Goal: Task Accomplishment & Management: Use online tool/utility

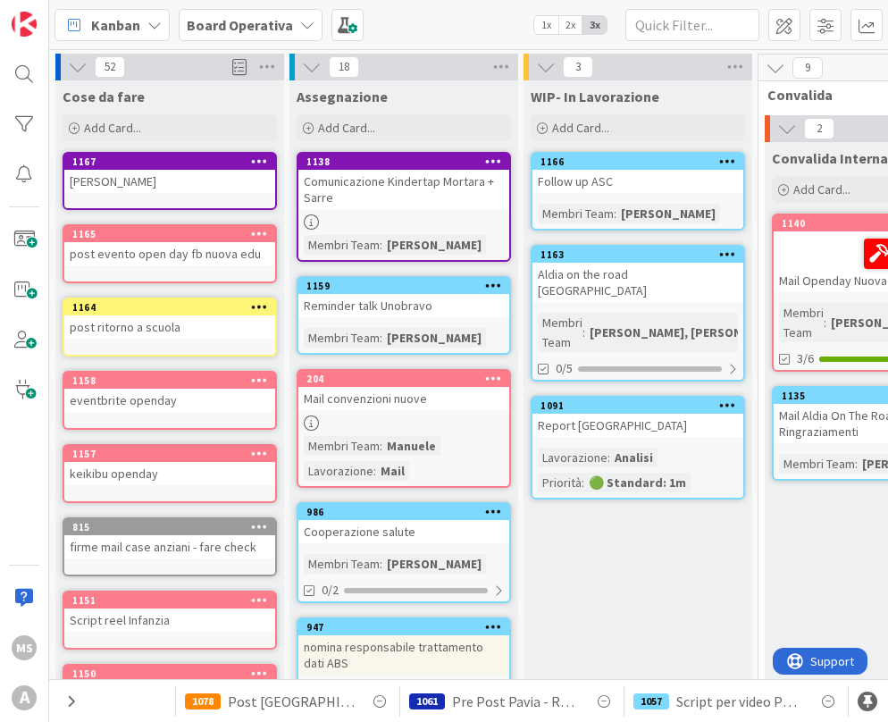
click at [265, 234] on icon at bounding box center [259, 233] width 17 height 13
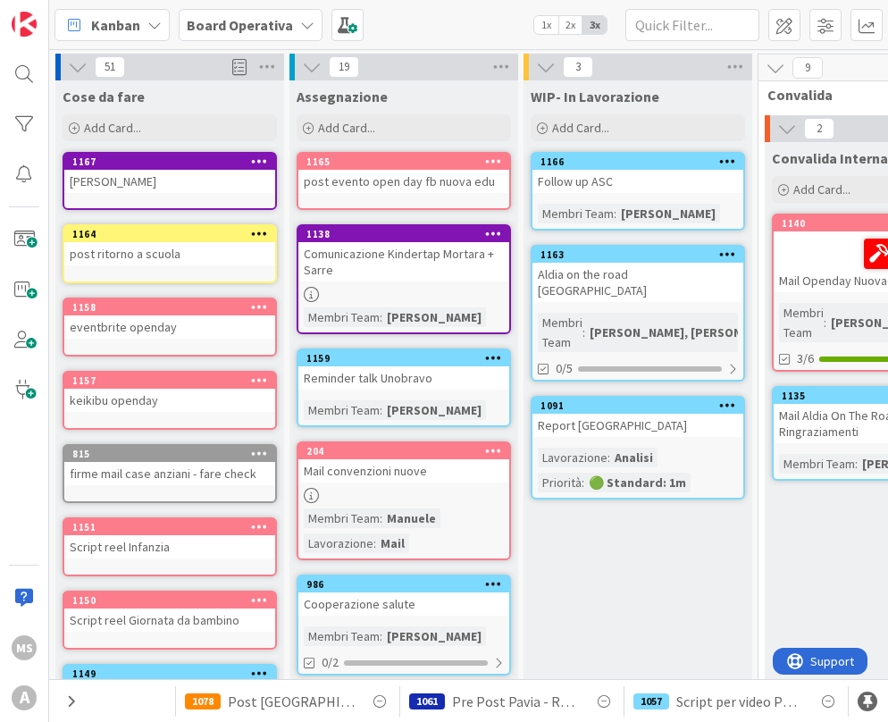
click at [493, 162] on icon at bounding box center [493, 161] width 17 height 13
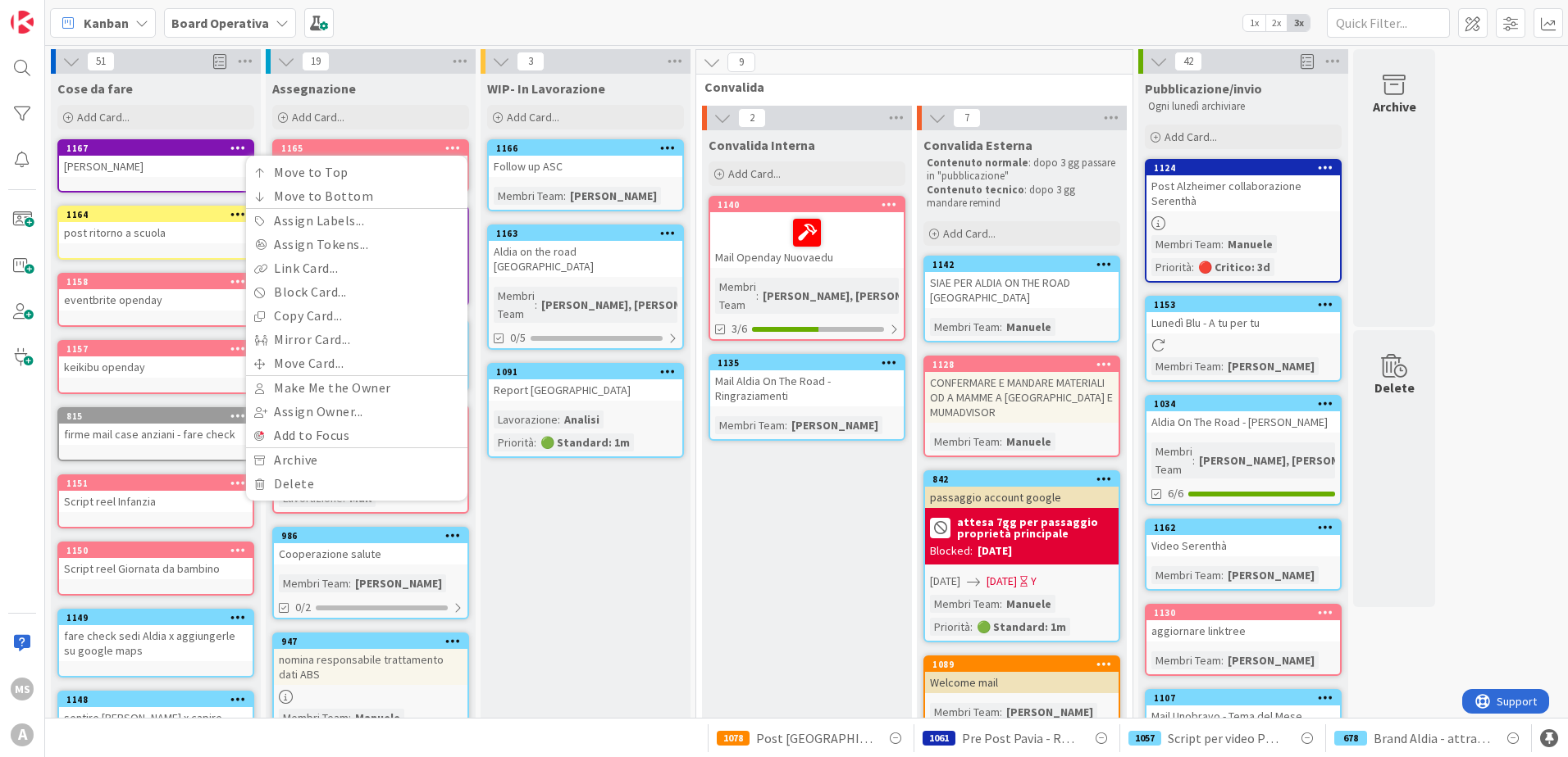
click at [581, 492] on div "WIP- In Lavorazione Add Card... 1166 Follow up ASC Membri Team : [PERSON_NAME] …" at bounding box center [586, 759] width 210 height 1371
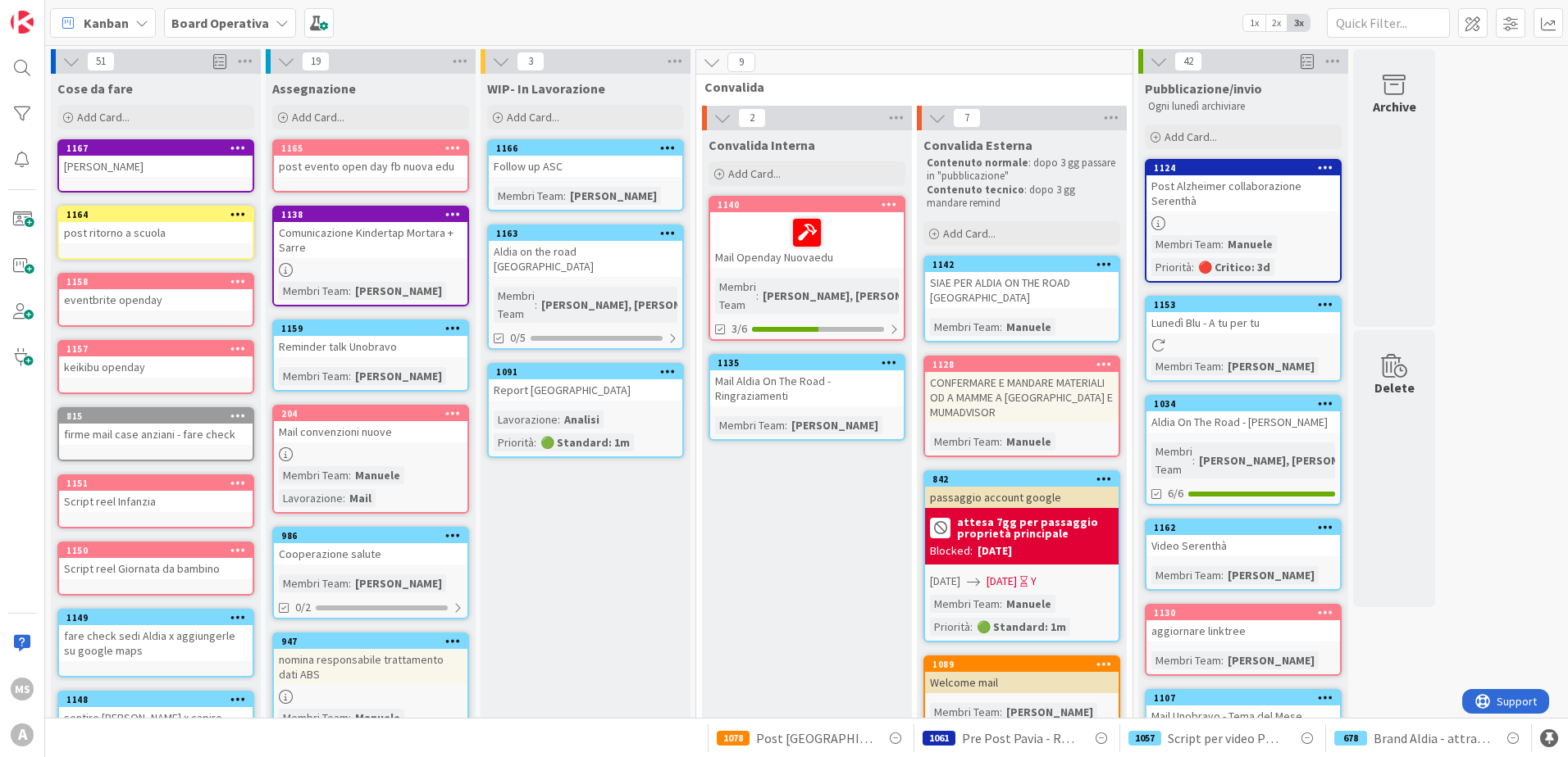
click at [456, 146] on icon at bounding box center [453, 148] width 16 height 12
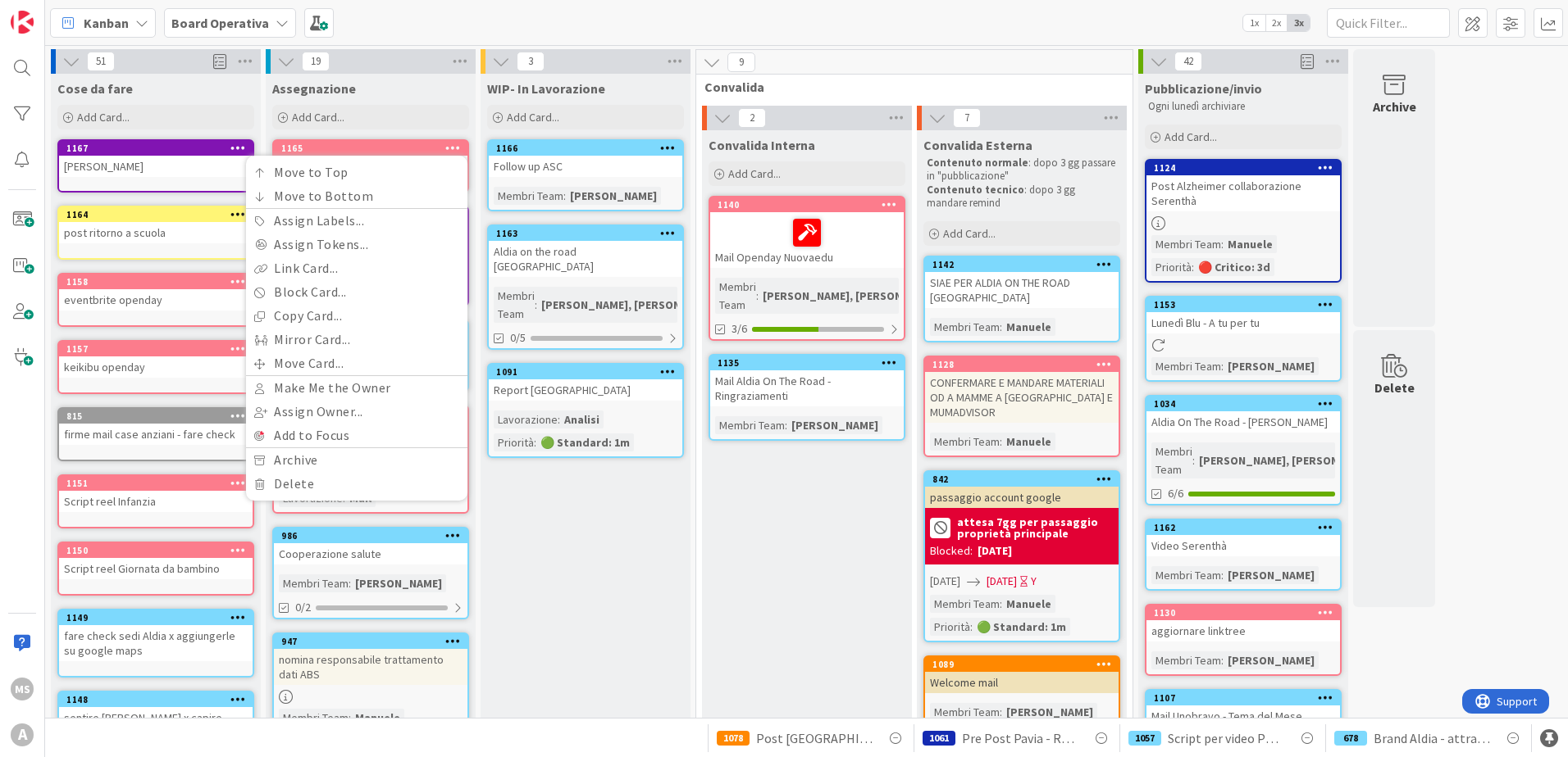
click at [668, 528] on div "WIP- In Lavorazione Add Card... 1166 Follow up ASC Membri Team : [PERSON_NAME] …" at bounding box center [586, 759] width 210 height 1371
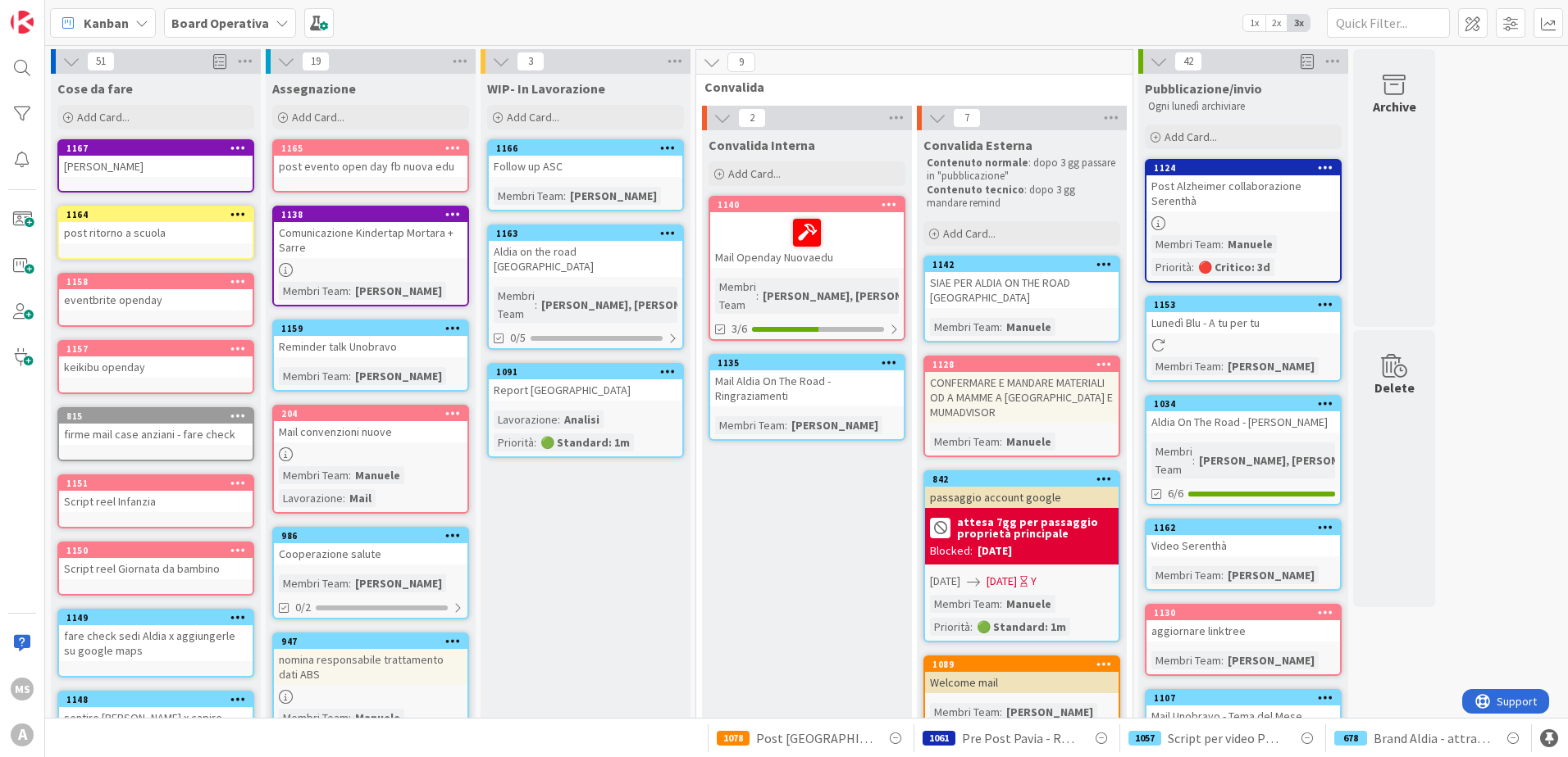
click at [364, 165] on div "post evento open day fb nuova edu" at bounding box center [370, 166] width 194 height 21
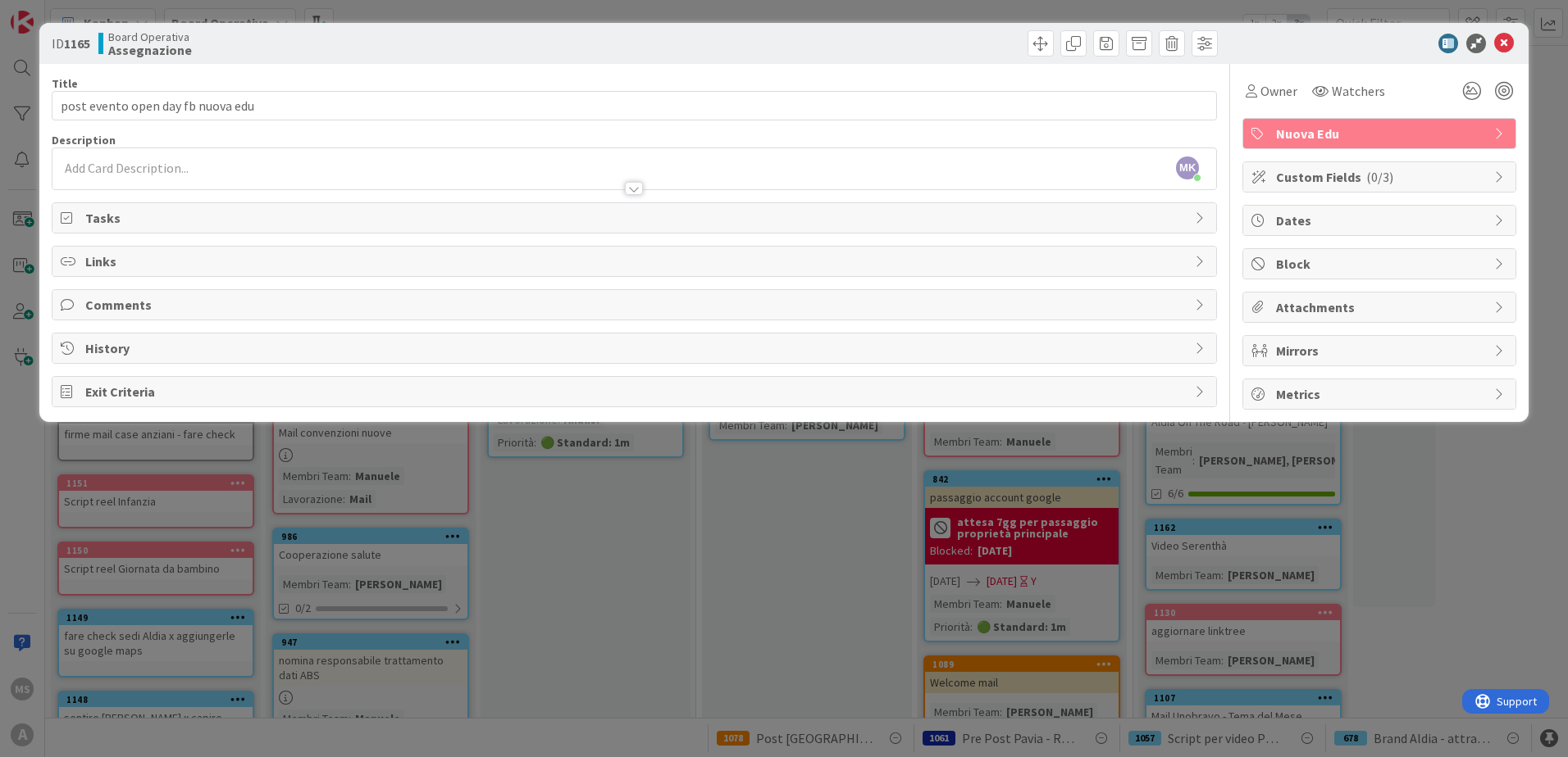
click at [637, 191] on div at bounding box center [634, 188] width 18 height 13
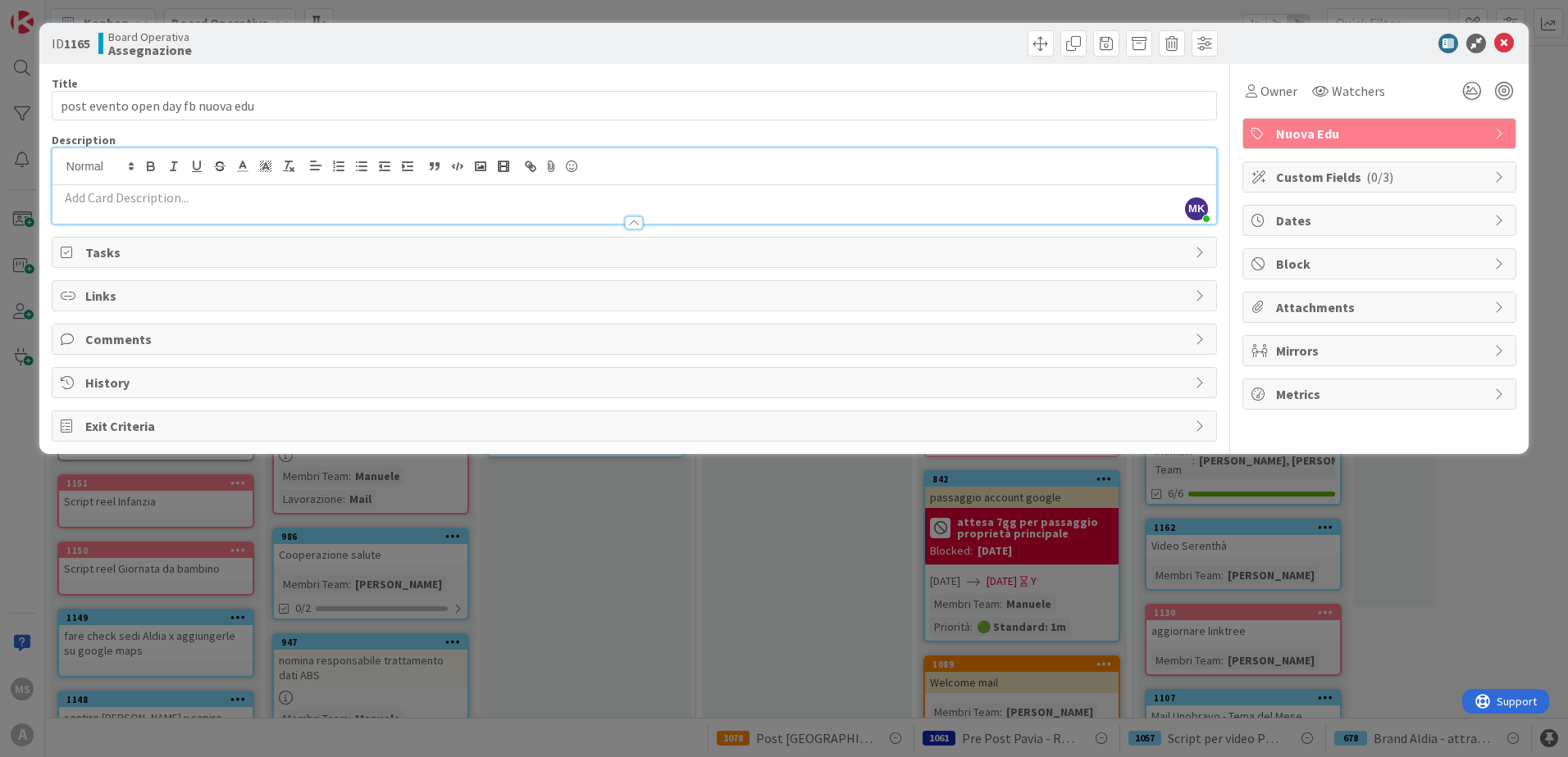
click at [633, 226] on div at bounding box center [634, 223] width 18 height 13
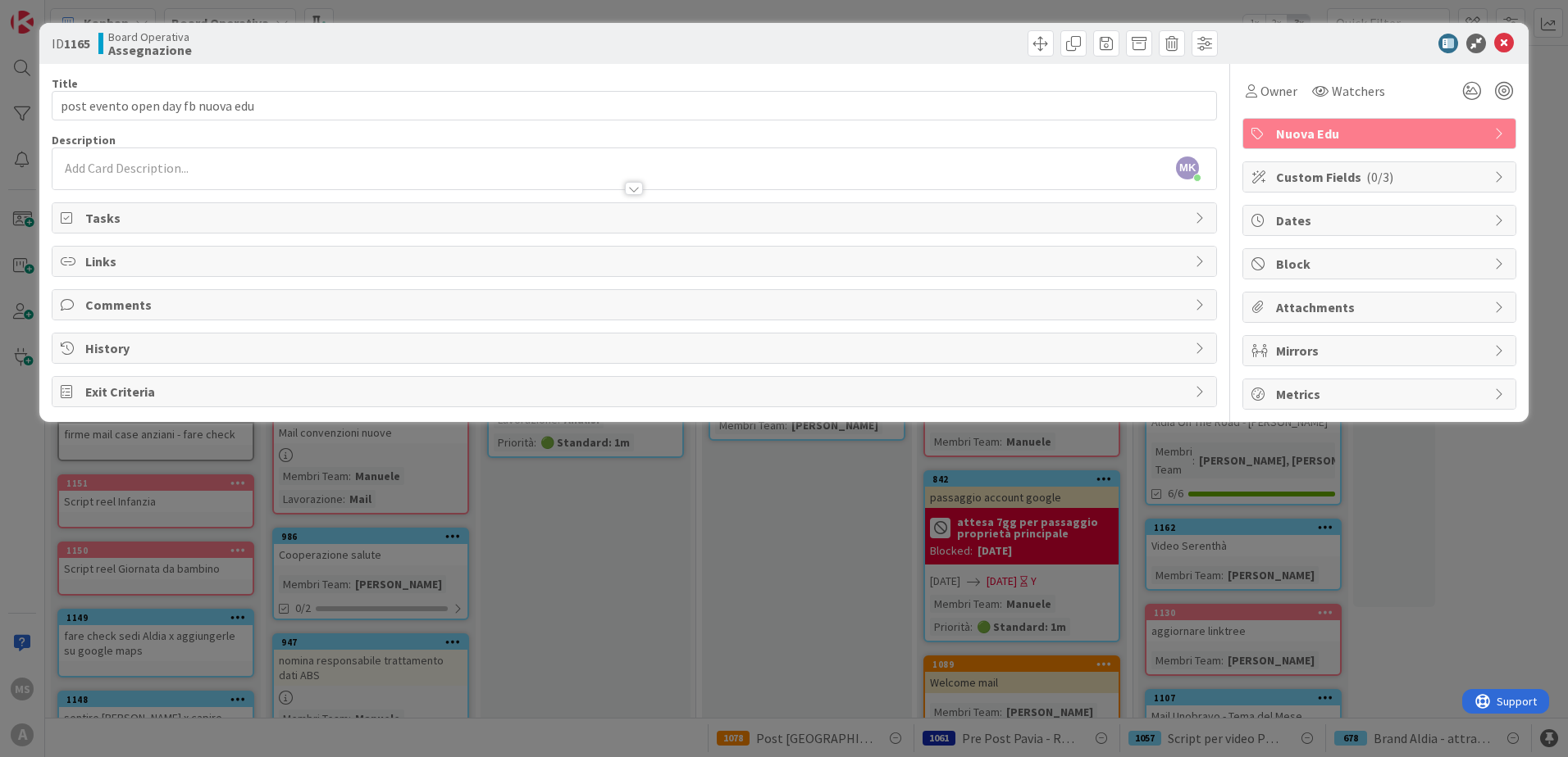
click at [448, 225] on span "Tasks" at bounding box center [636, 217] width 1102 height 19
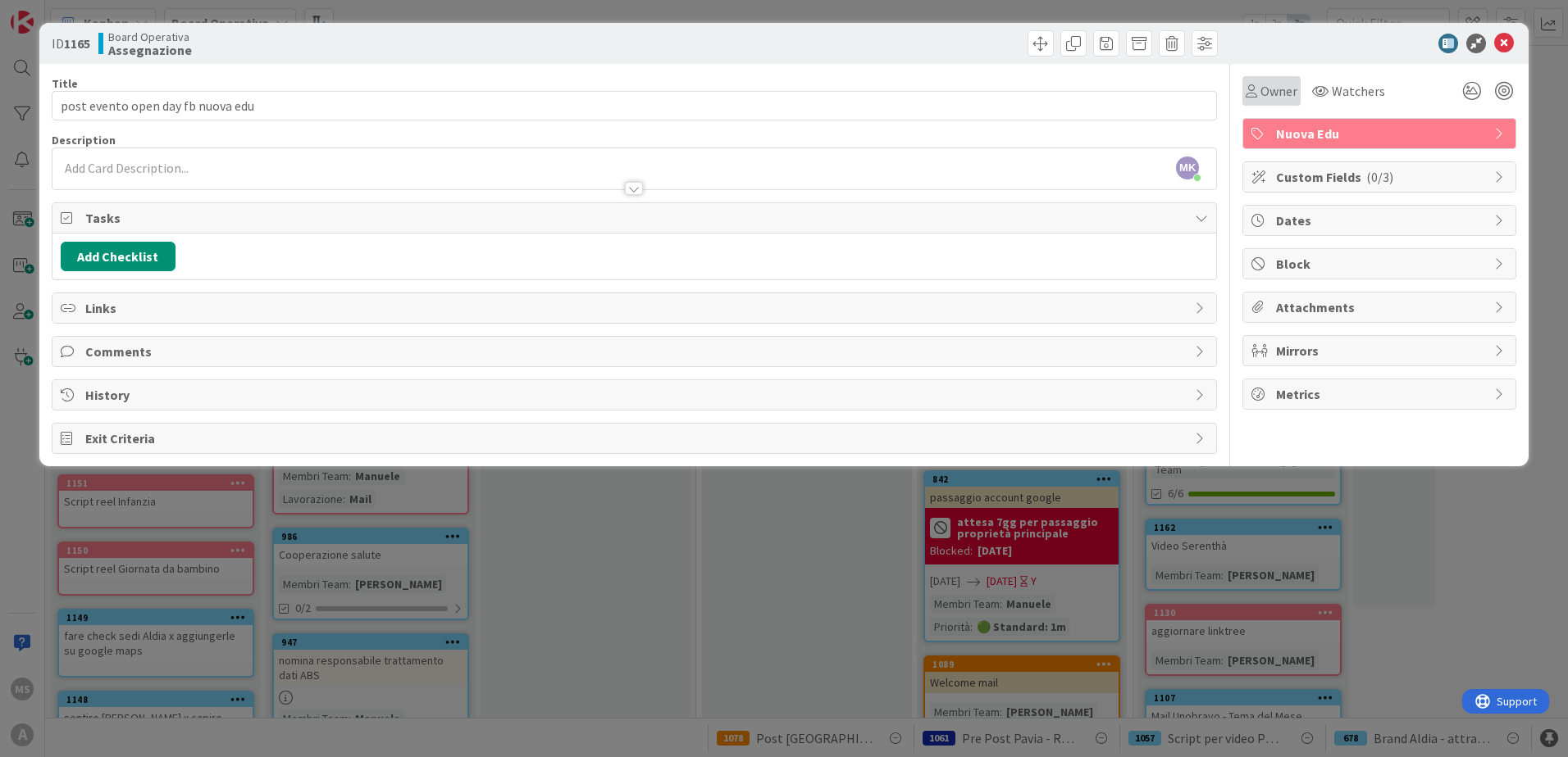
click at [814, 89] on span "Owner" at bounding box center [1279, 90] width 37 height 19
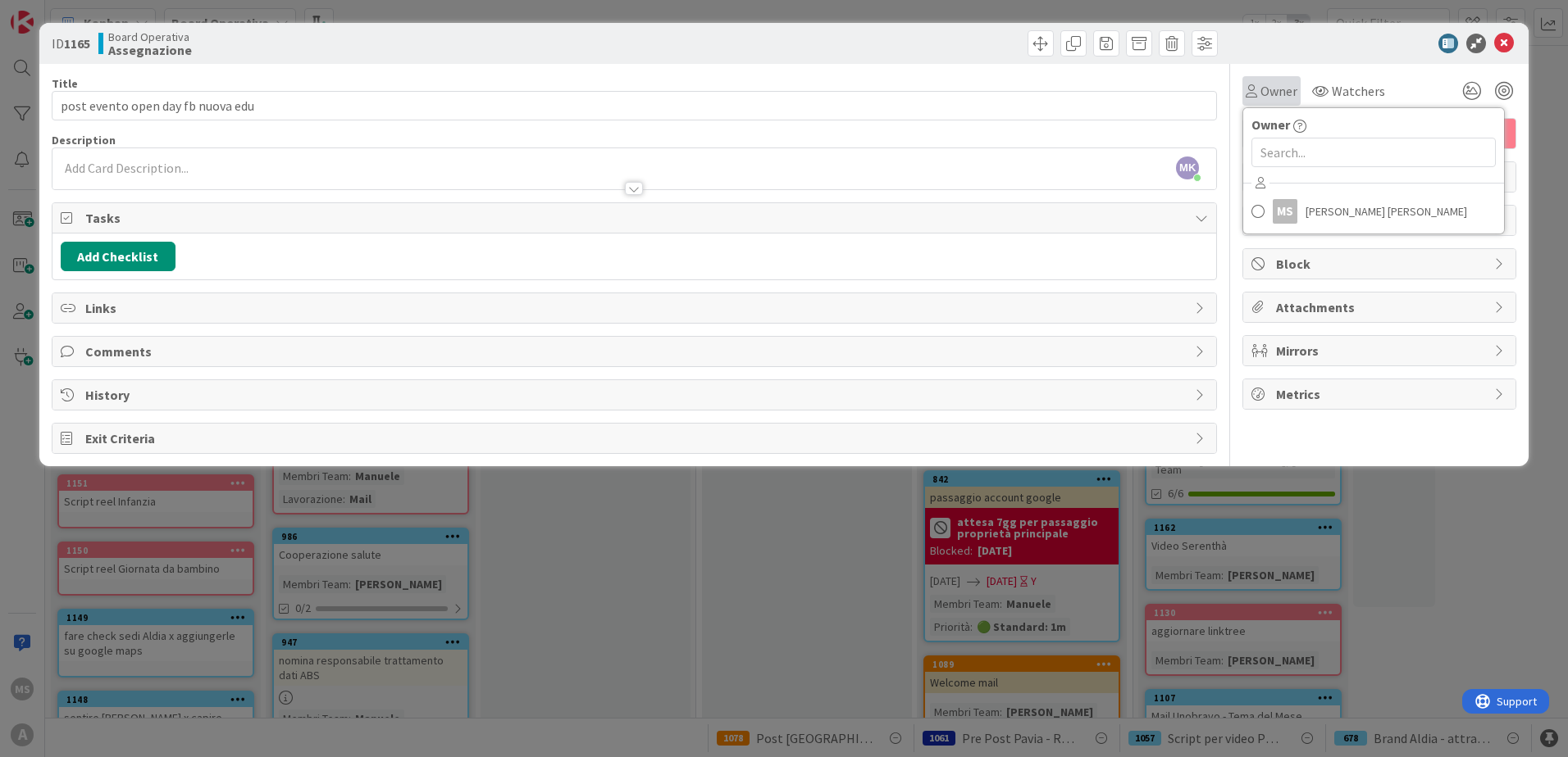
click at [814, 89] on span "Owner" at bounding box center [1279, 90] width 37 height 19
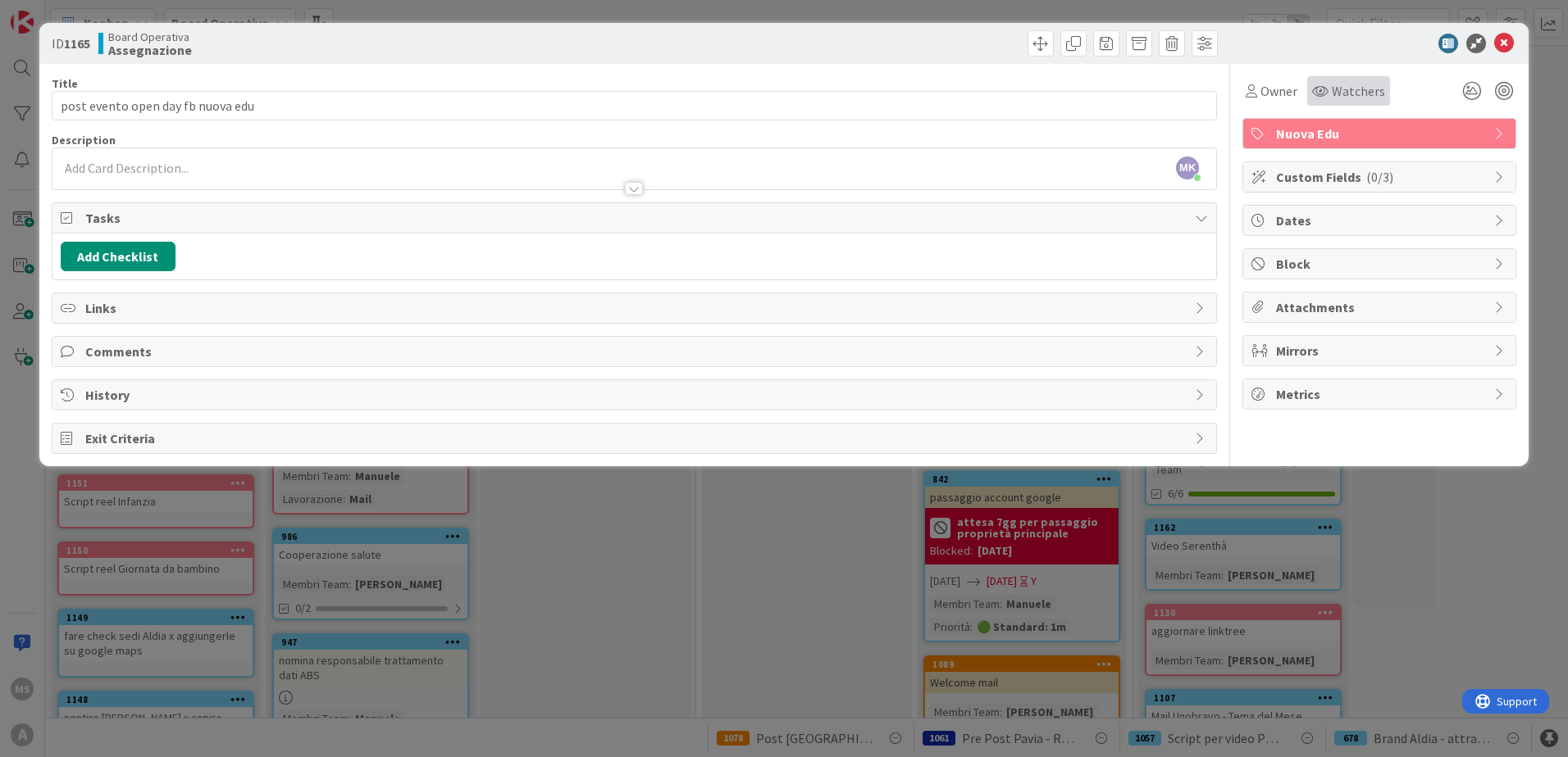
click at [814, 90] on span "Watchers" at bounding box center [1359, 90] width 53 height 19
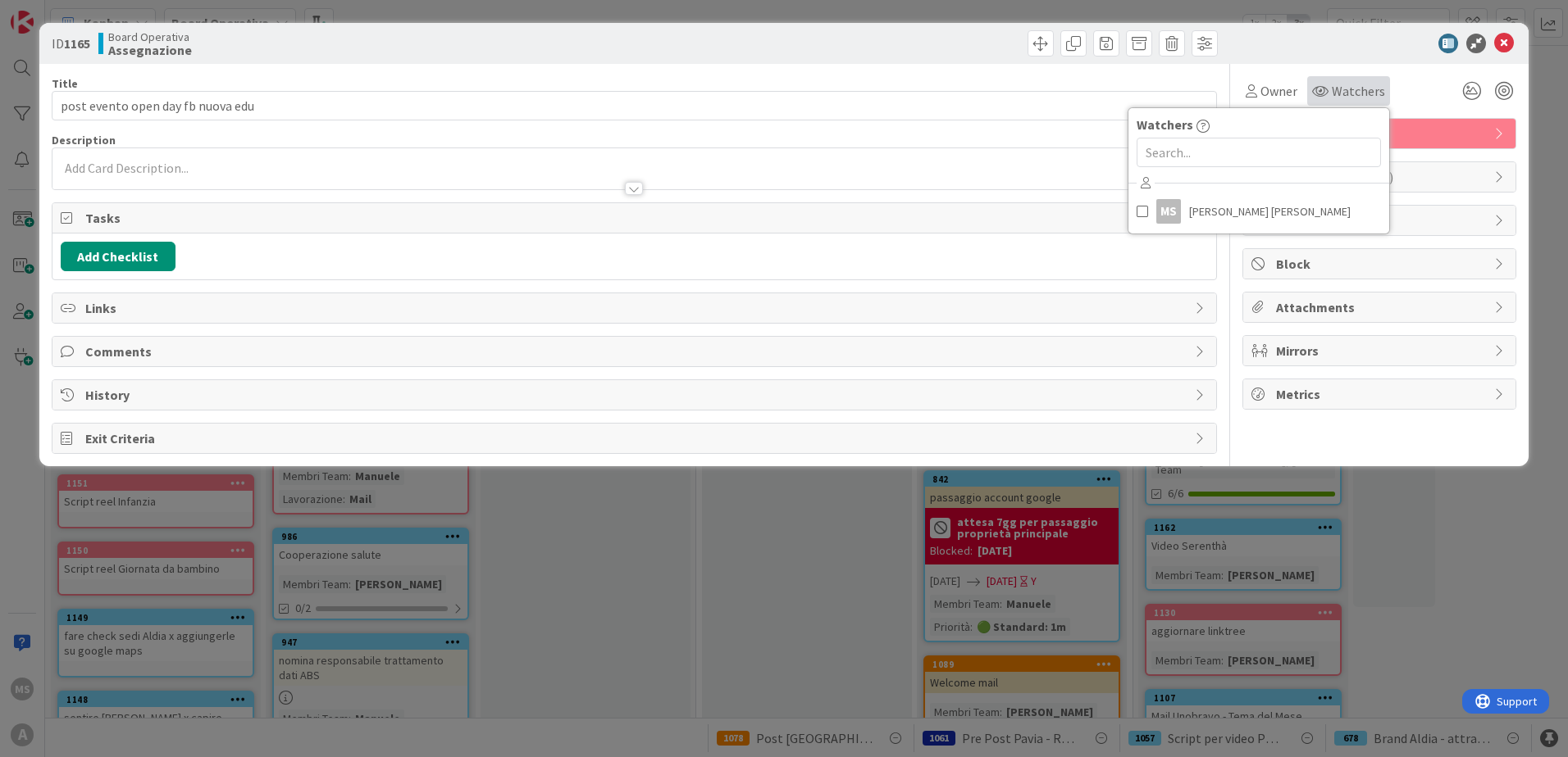
click at [814, 92] on span "Watchers" at bounding box center [1359, 90] width 53 height 19
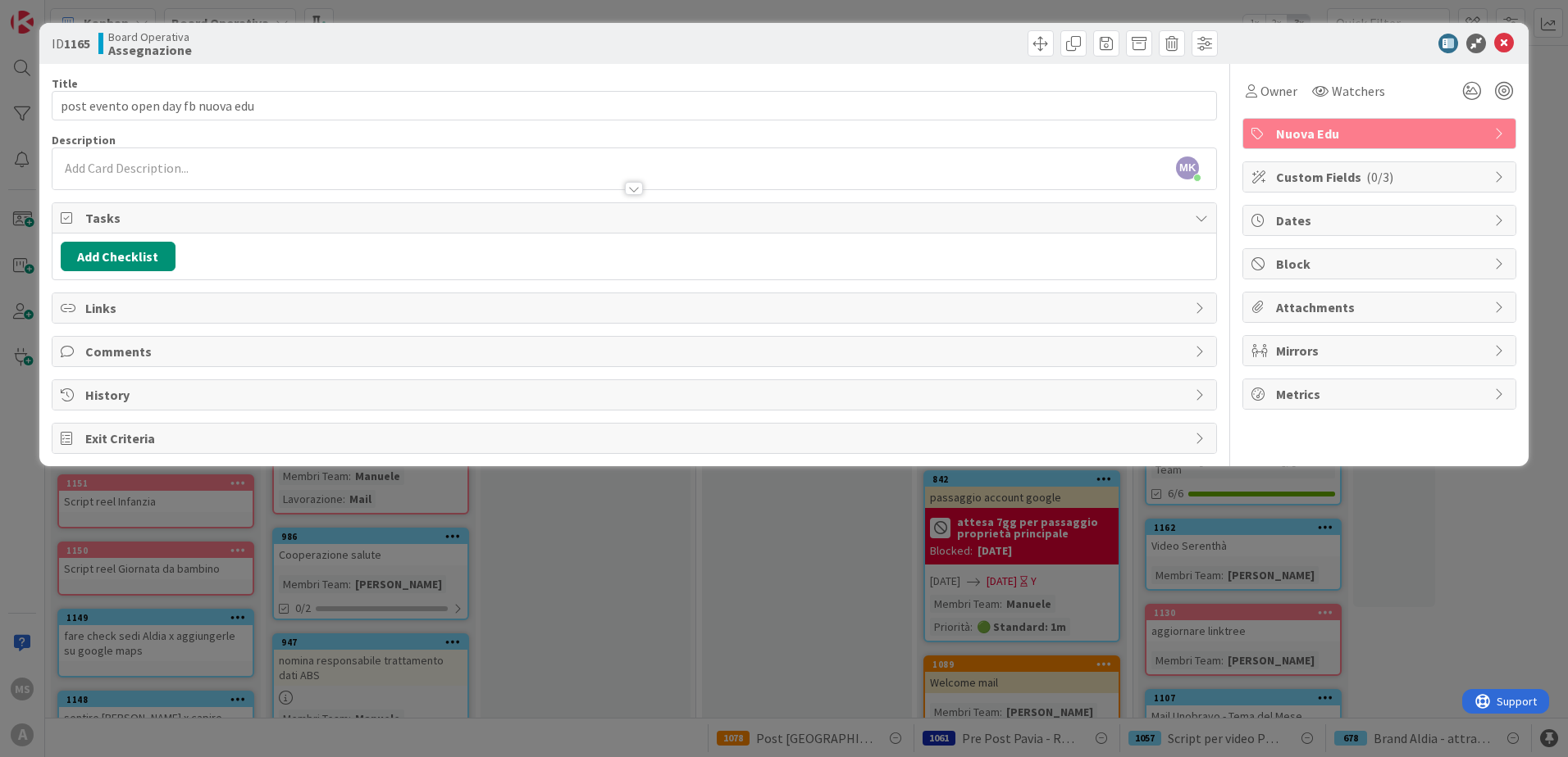
click at [814, 175] on span "Custom Fields ( 0/3 )" at bounding box center [1381, 176] width 210 height 19
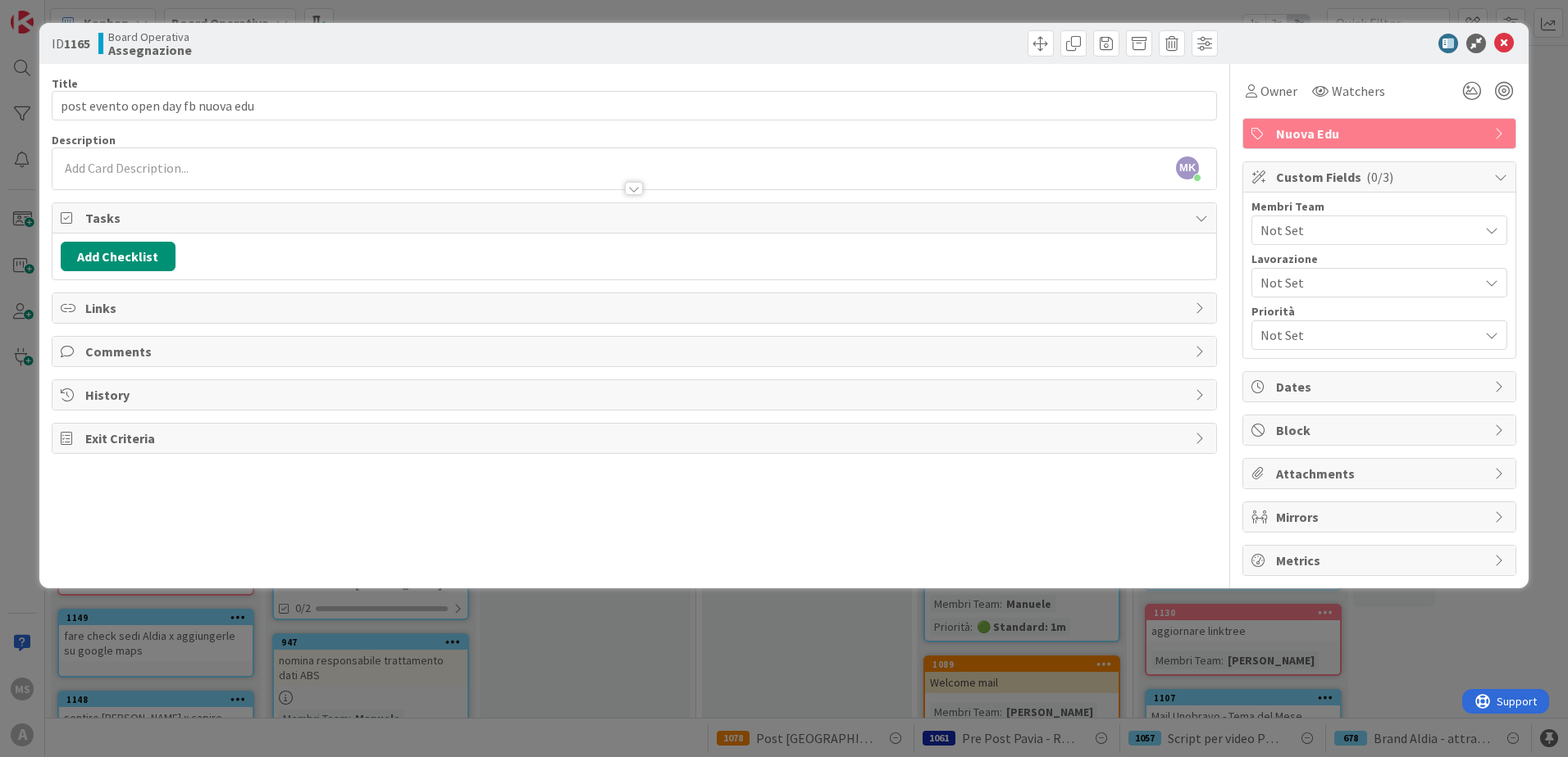
click at [814, 224] on span "Not Set" at bounding box center [1370, 229] width 218 height 19
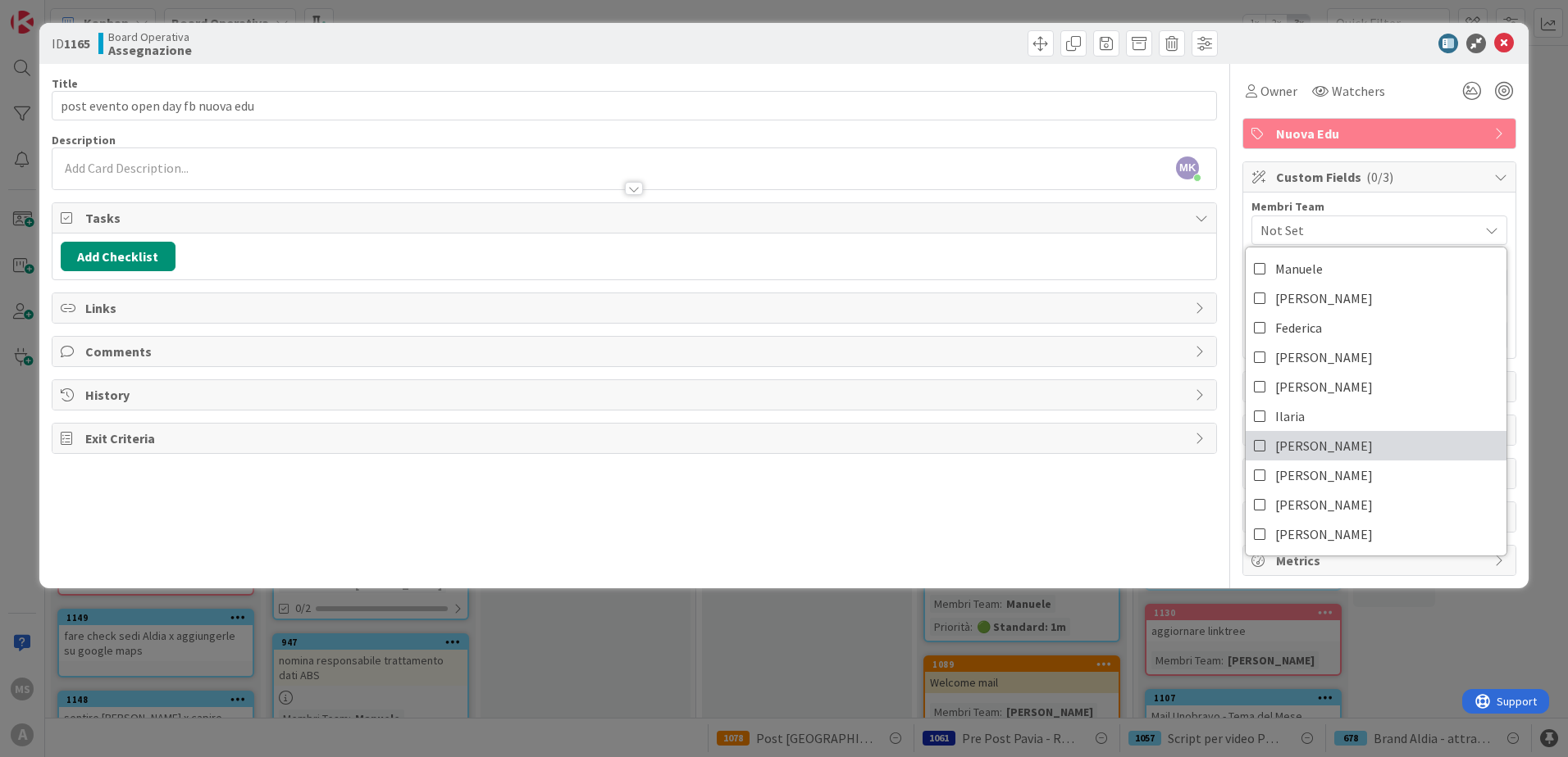
click at [814, 443] on icon at bounding box center [1260, 446] width 13 height 25
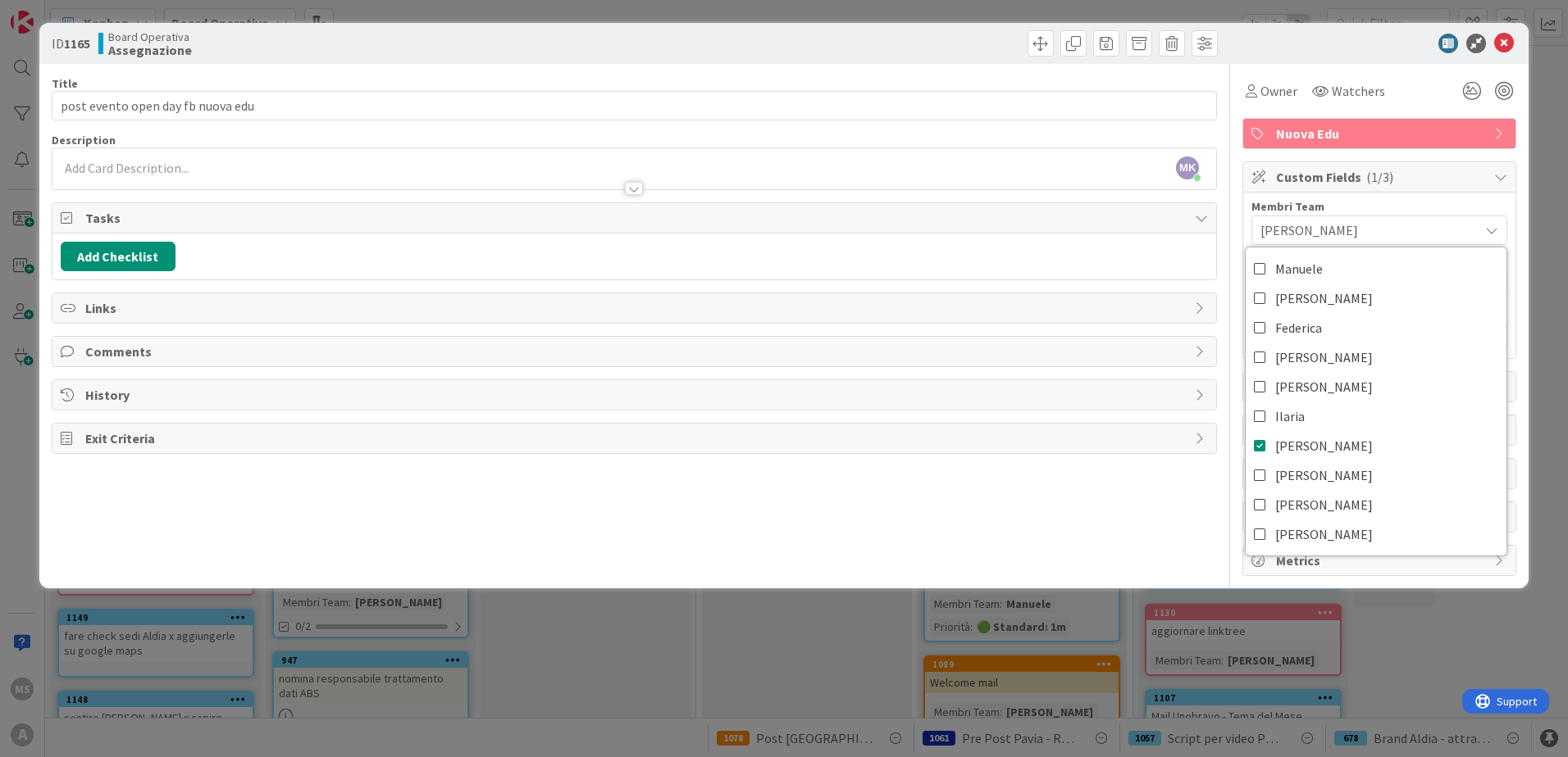
click at [814, 505] on div "Title 33 / 128 post evento open day fb nuova edu Description [PERSON_NAME] [PER…" at bounding box center [634, 320] width 1166 height 512
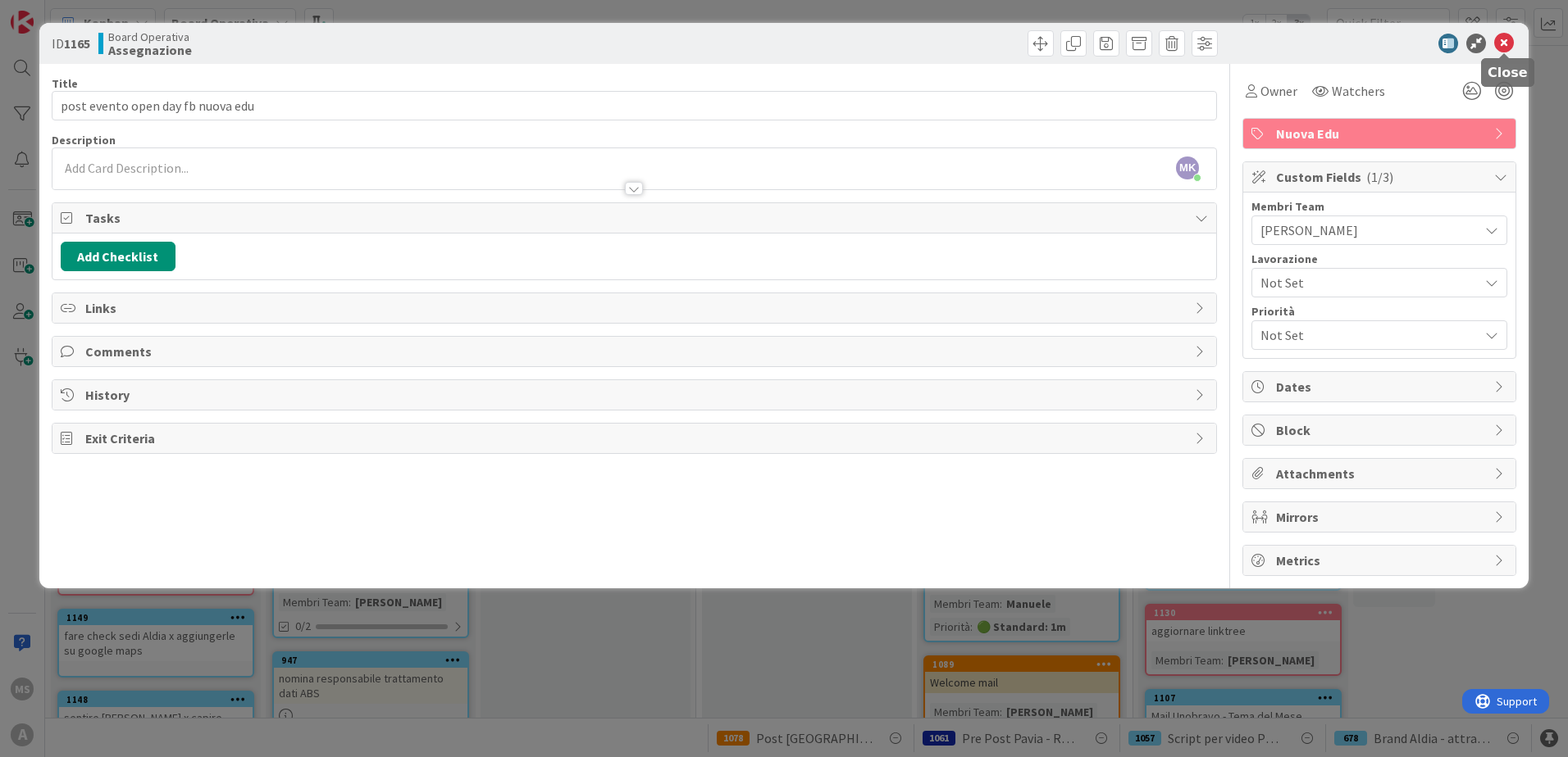
click at [814, 41] on icon at bounding box center [1504, 43] width 19 height 19
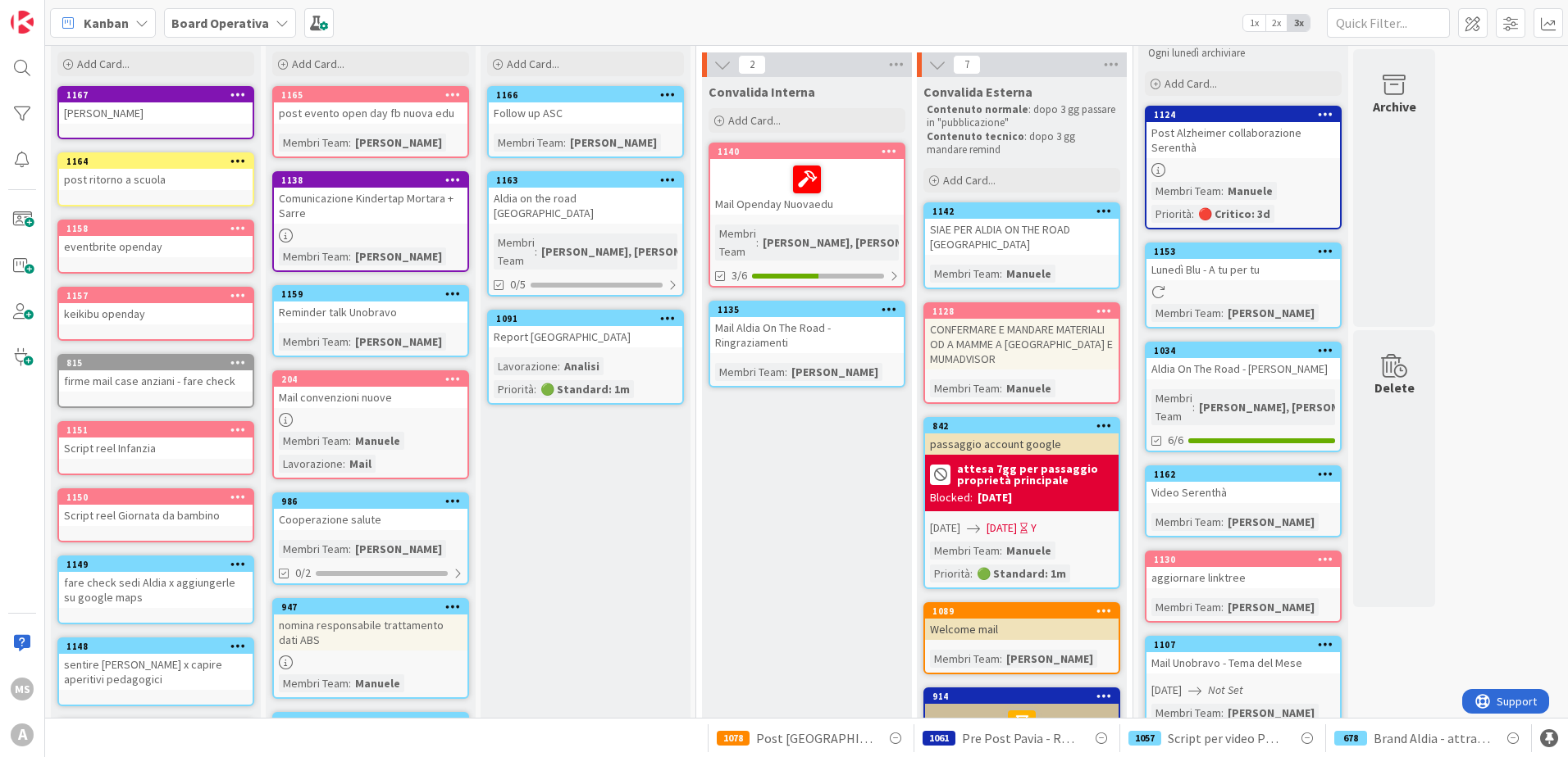
scroll to position [82, 0]
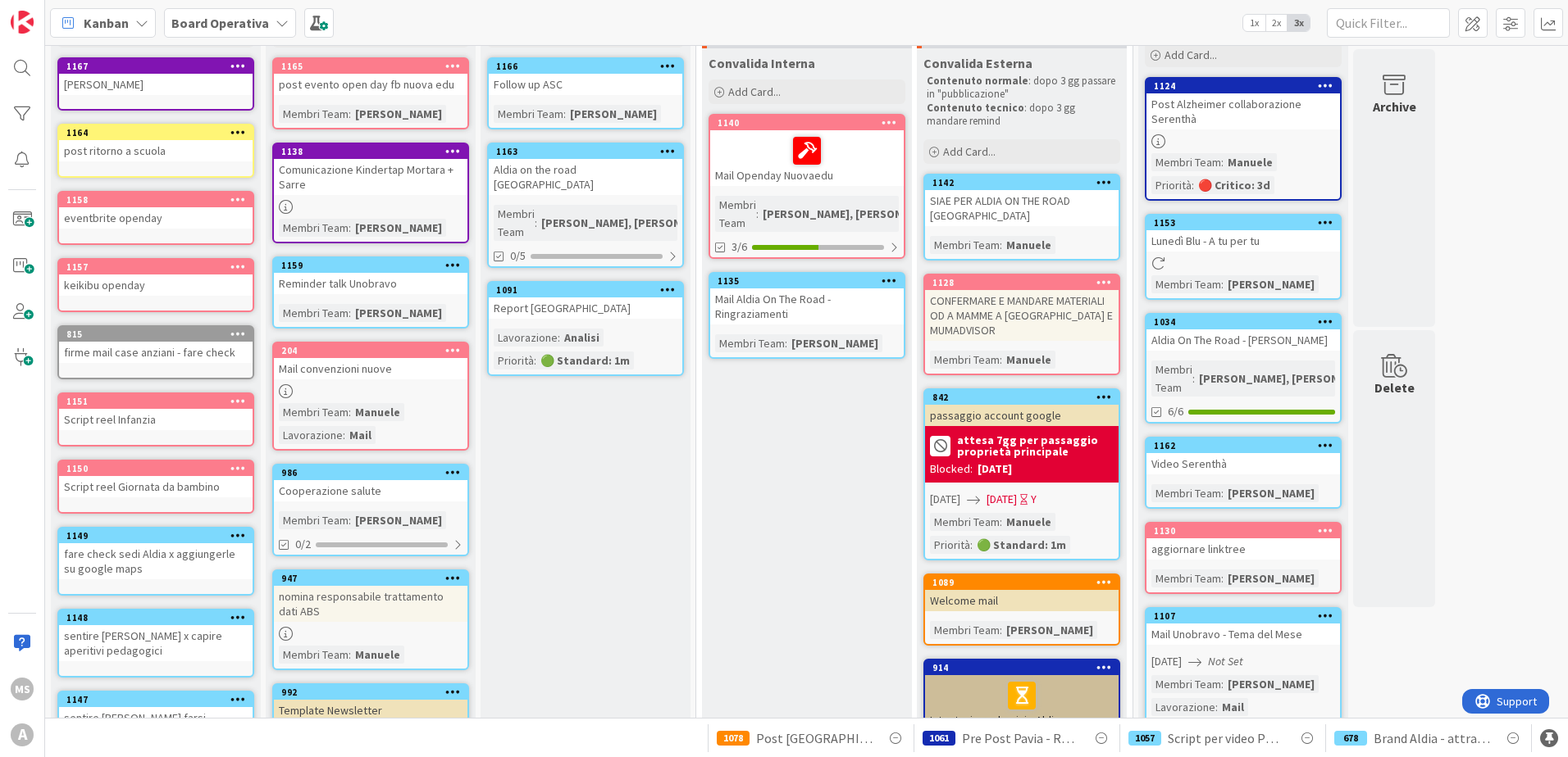
click at [411, 88] on div "post evento open day fb nuova edu" at bounding box center [370, 83] width 194 height 21
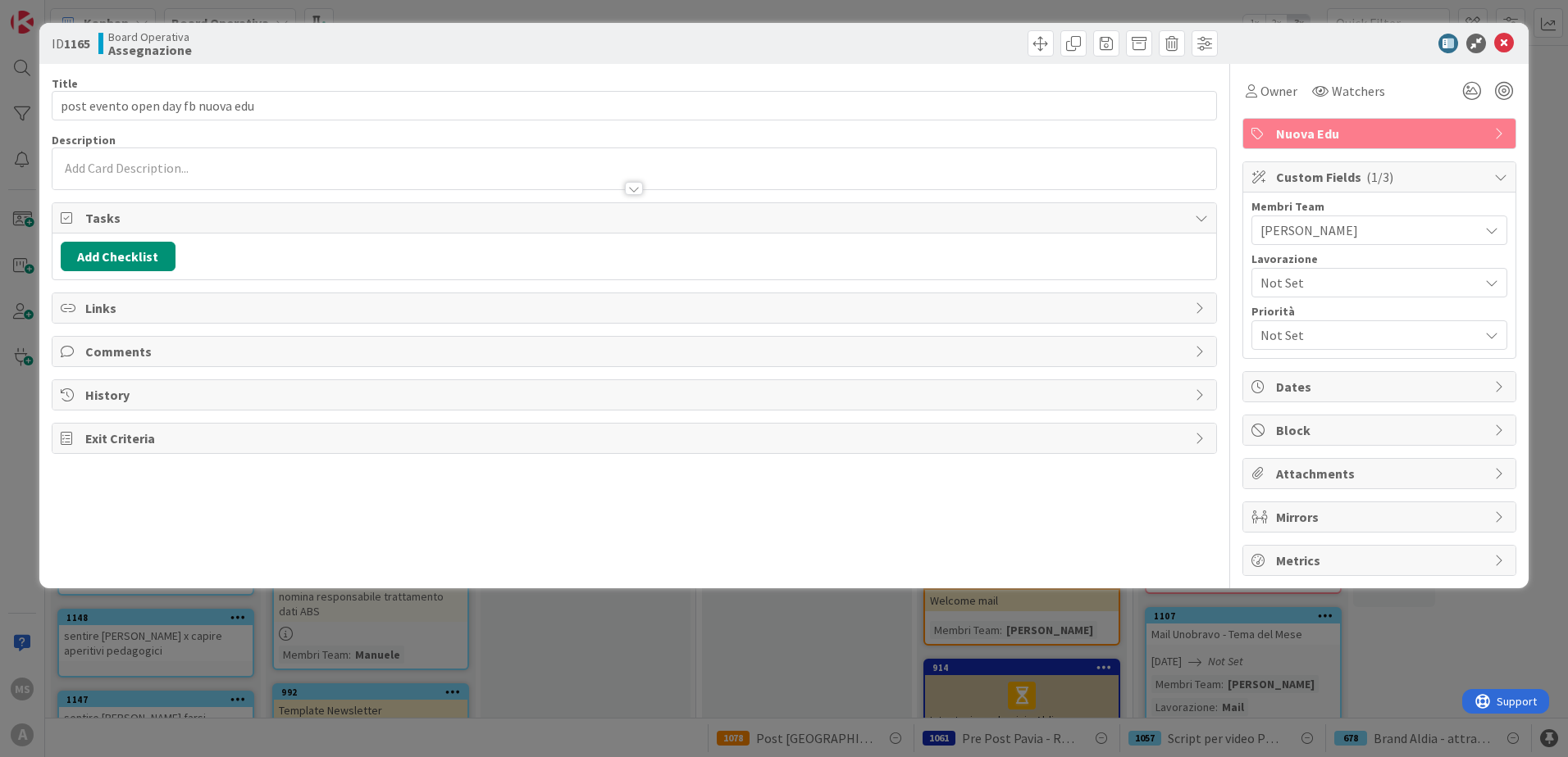
click at [814, 283] on span "Not Set" at bounding box center [1365, 283] width 210 height 23
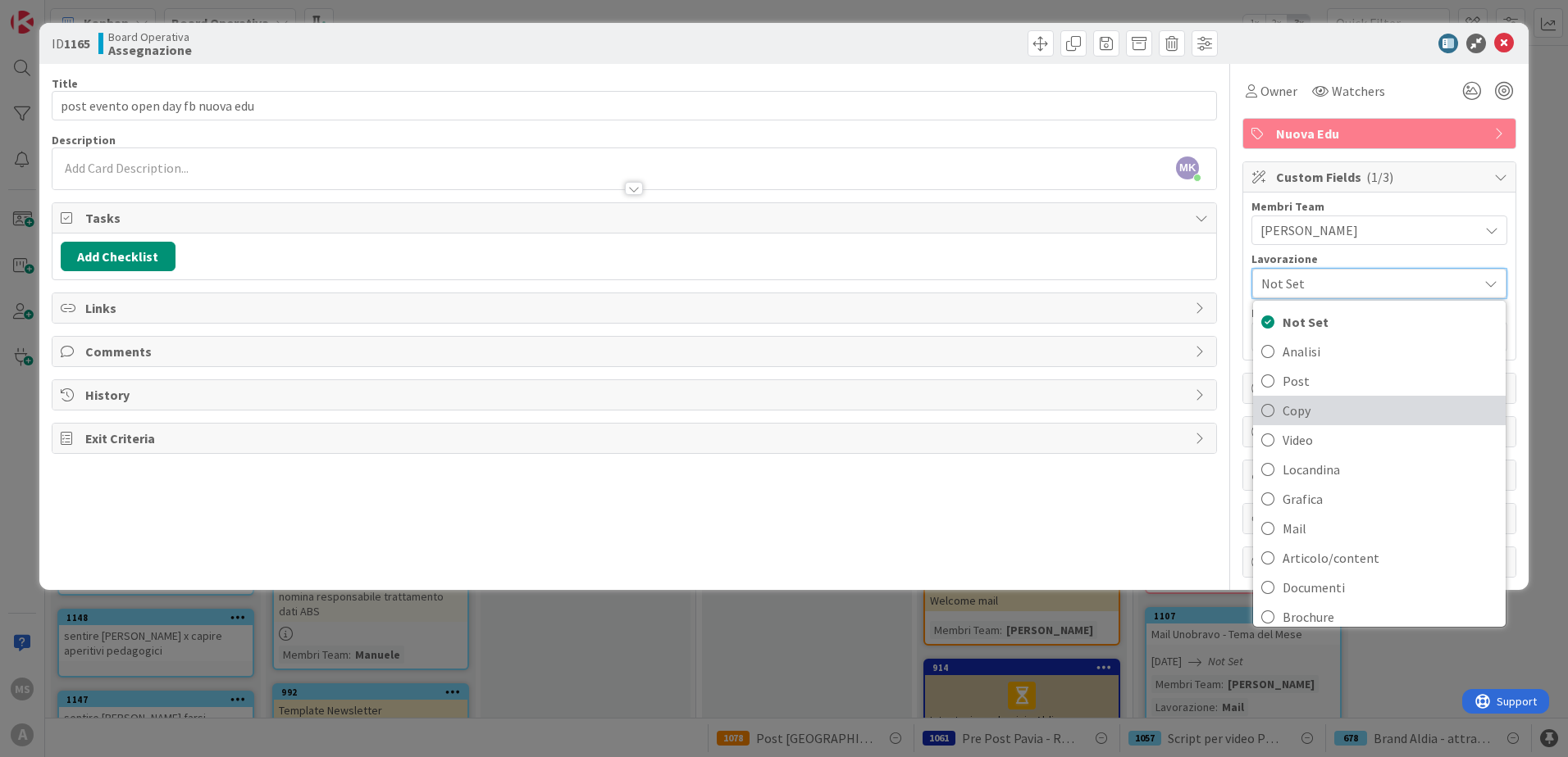
click at [814, 411] on icon at bounding box center [1268, 410] width 13 height 25
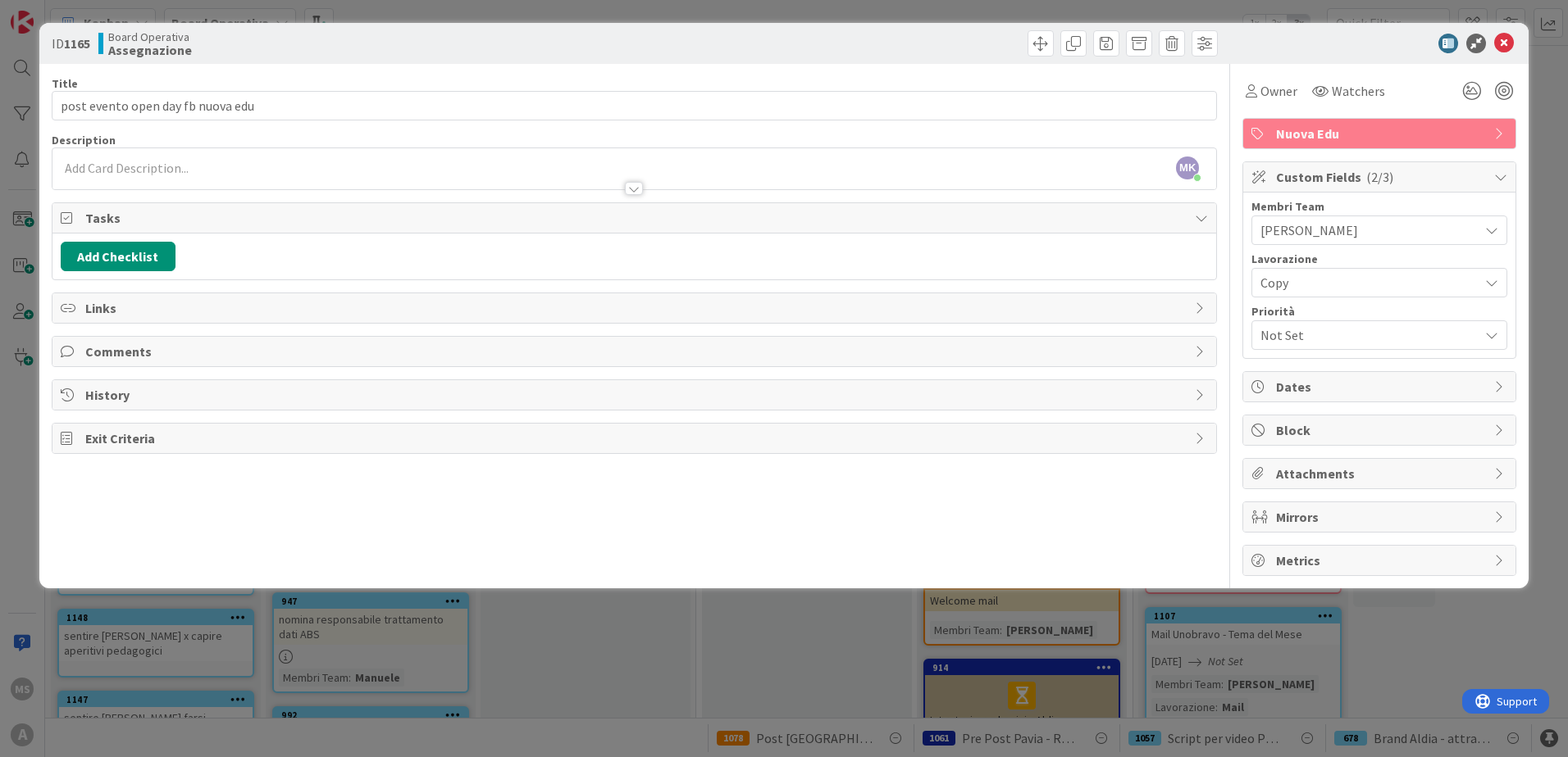
click at [814, 281] on span "Copy" at bounding box center [1365, 283] width 210 height 23
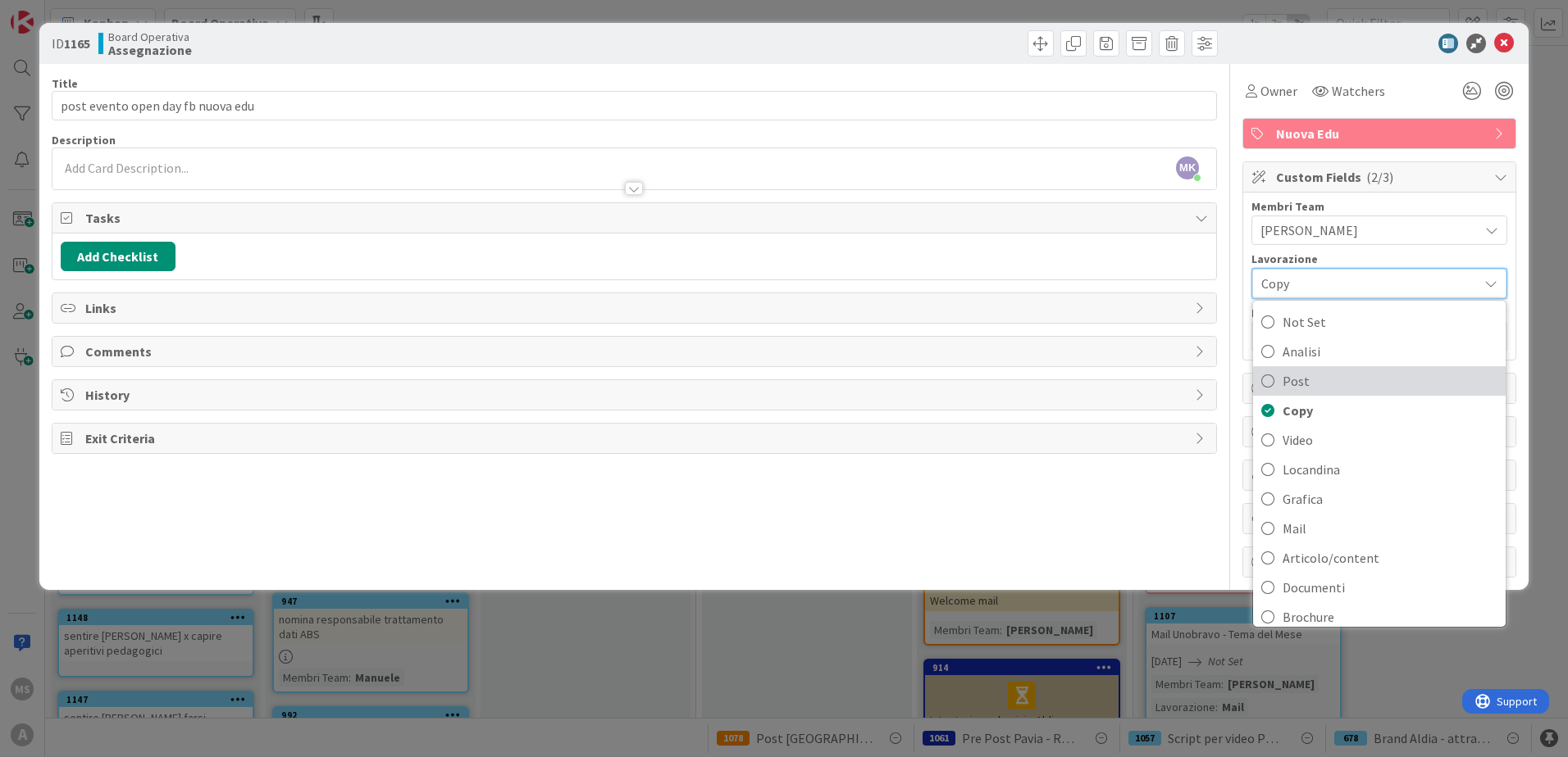
click at [814, 379] on icon at bounding box center [1268, 381] width 13 height 25
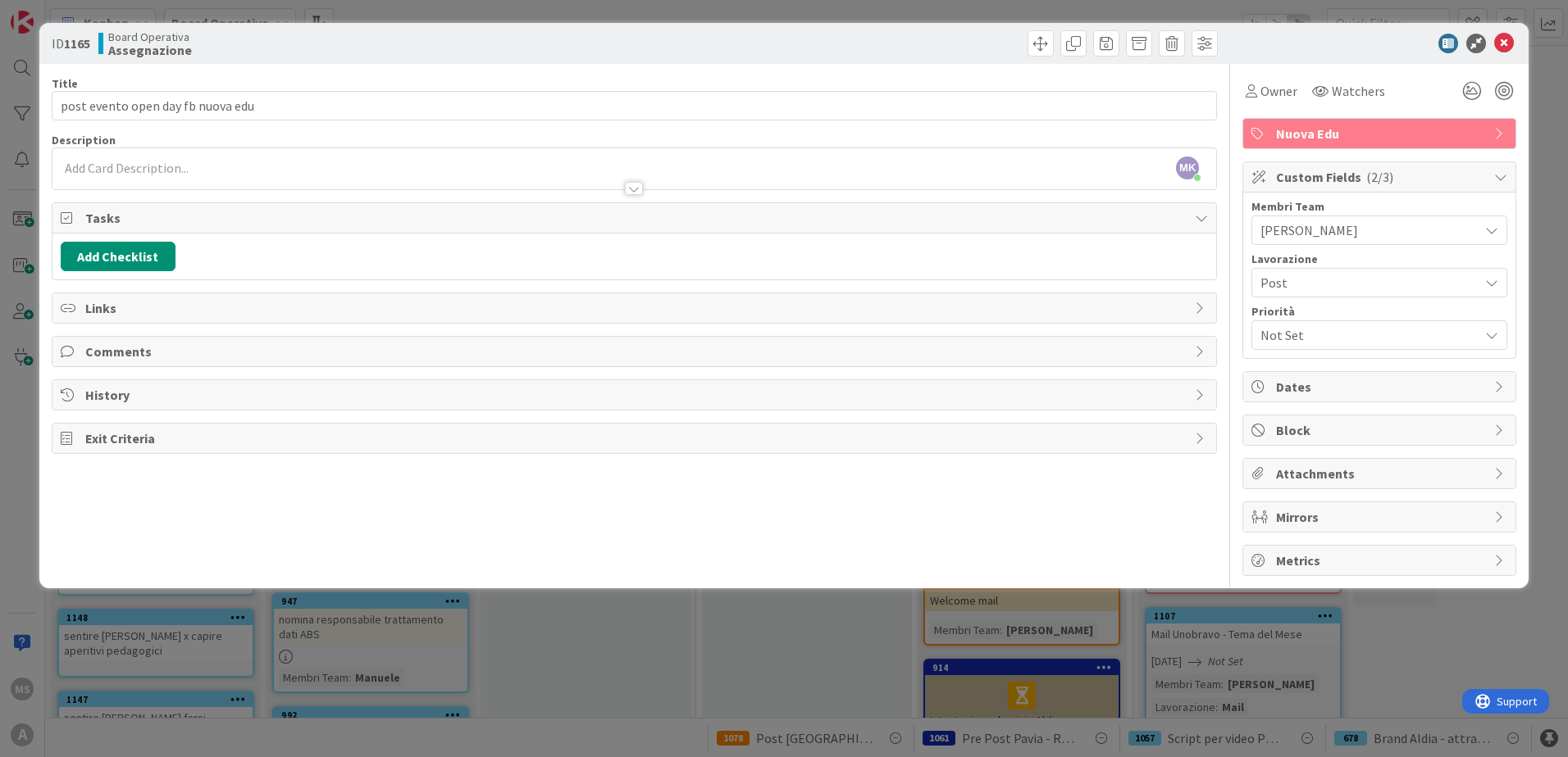
click at [814, 284] on span "Post" at bounding box center [1365, 283] width 210 height 23
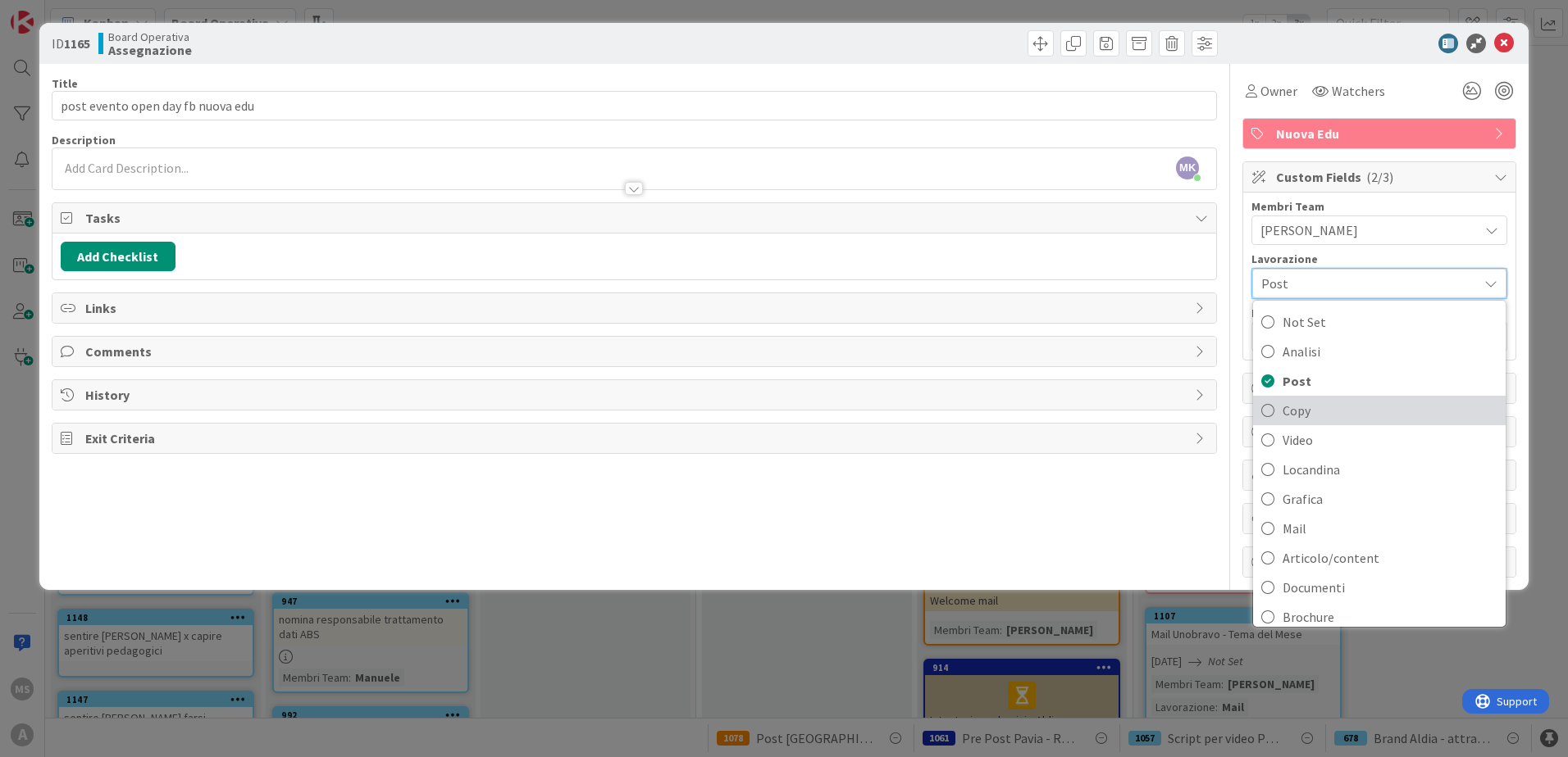
click at [814, 411] on icon at bounding box center [1268, 410] width 13 height 25
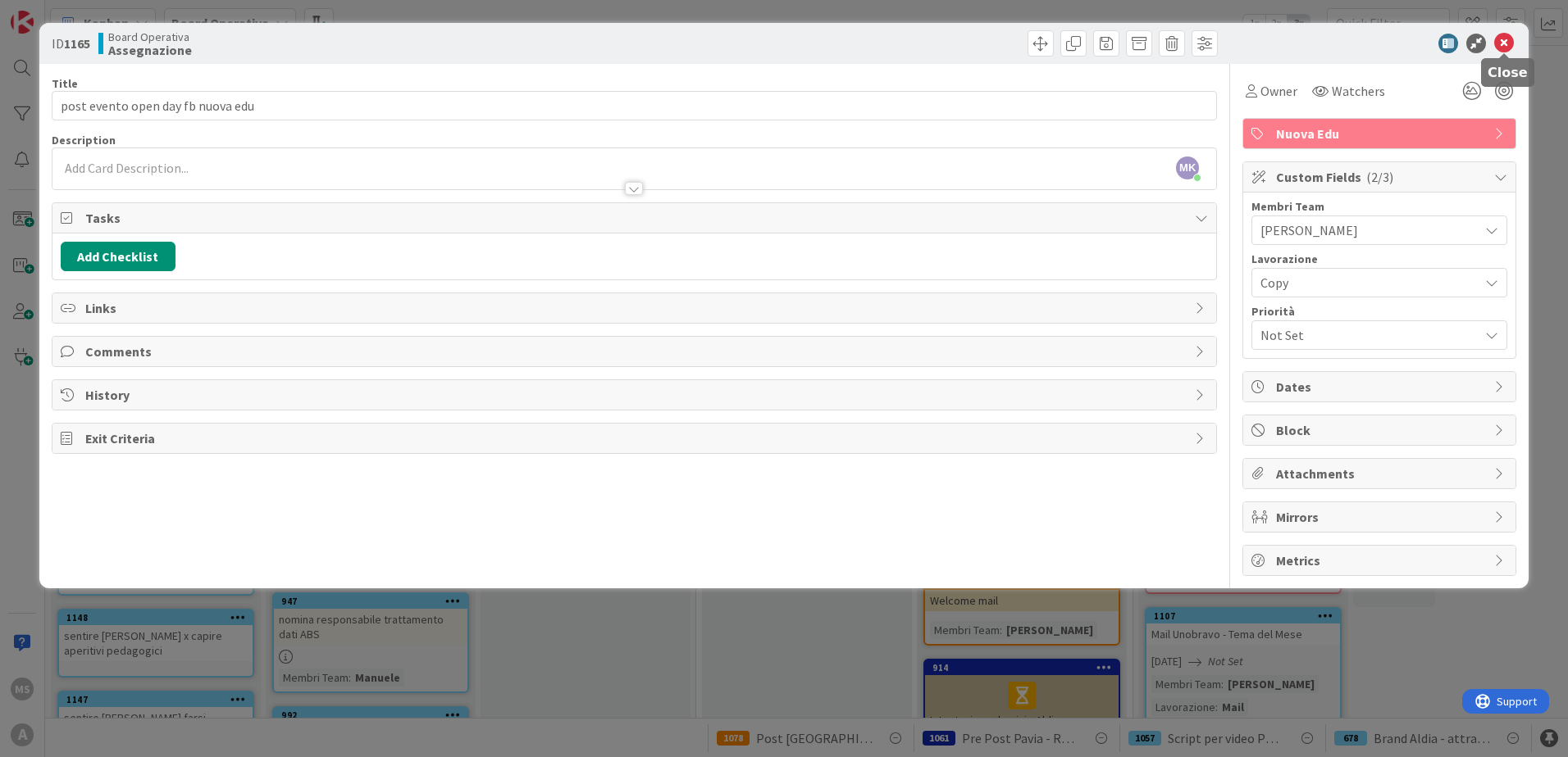
click at [814, 46] on icon at bounding box center [1504, 43] width 19 height 19
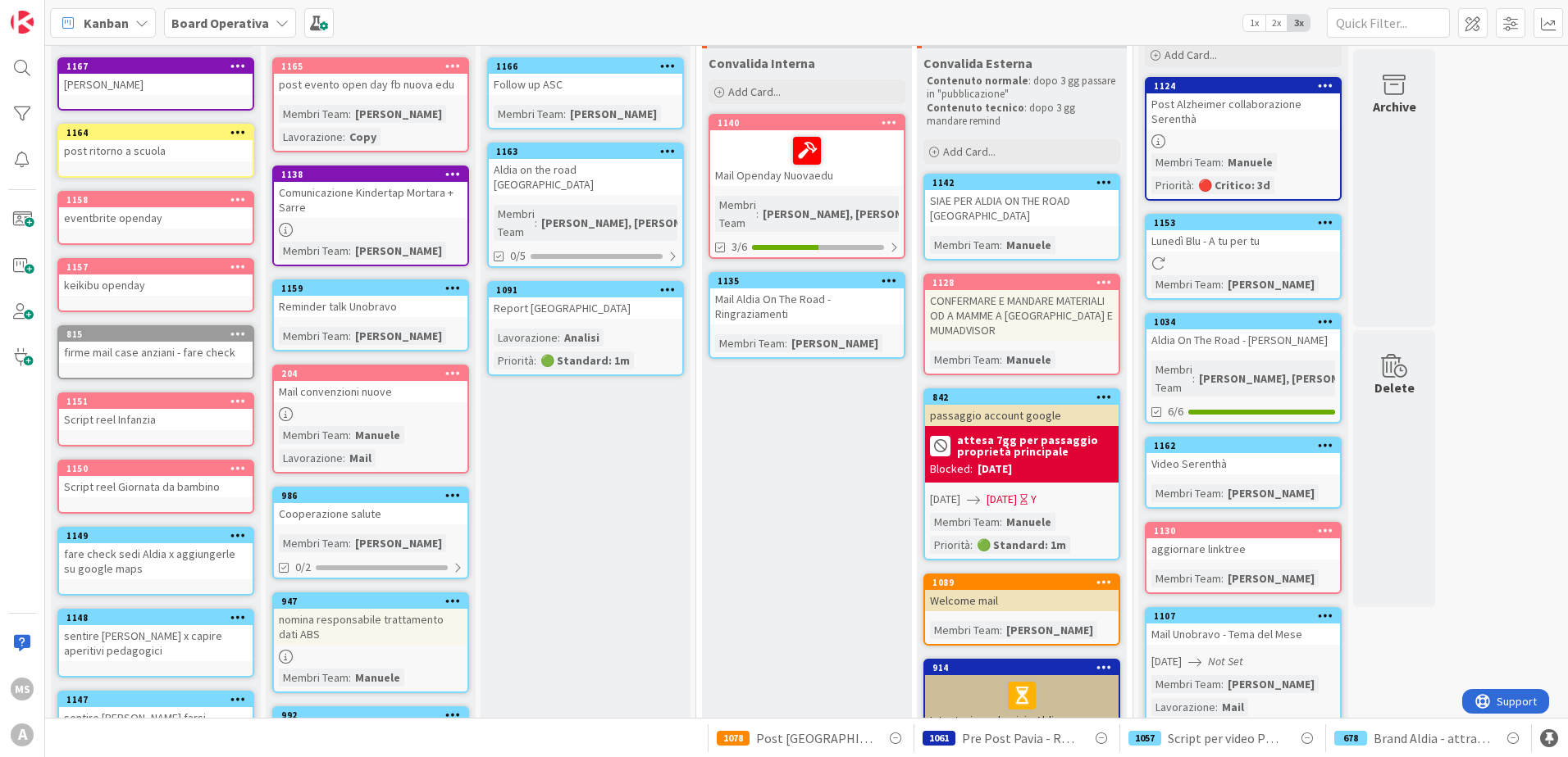
click at [451, 67] on icon at bounding box center [453, 65] width 16 height 12
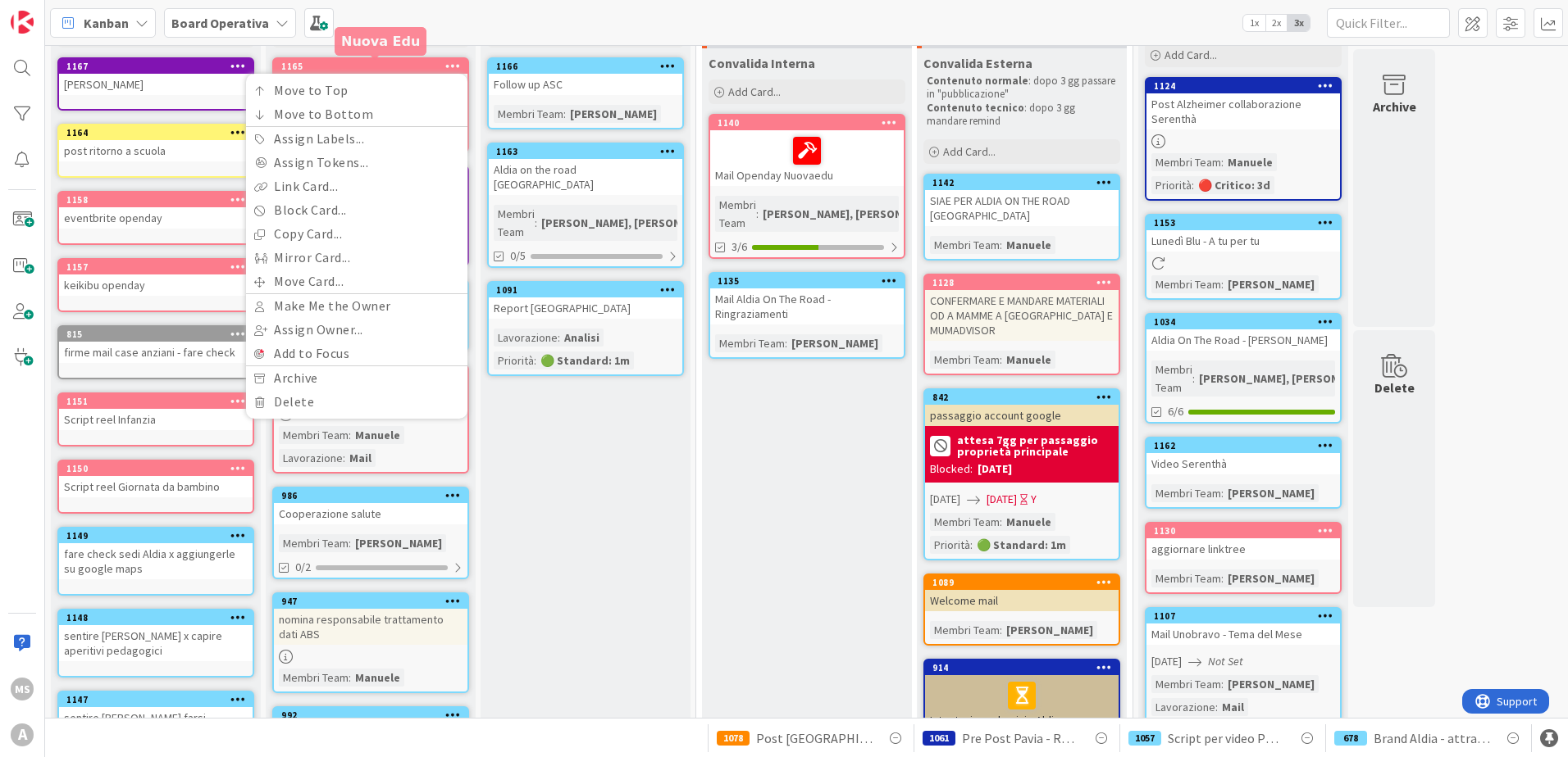
click at [352, 61] on div "1165" at bounding box center [374, 66] width 186 height 12
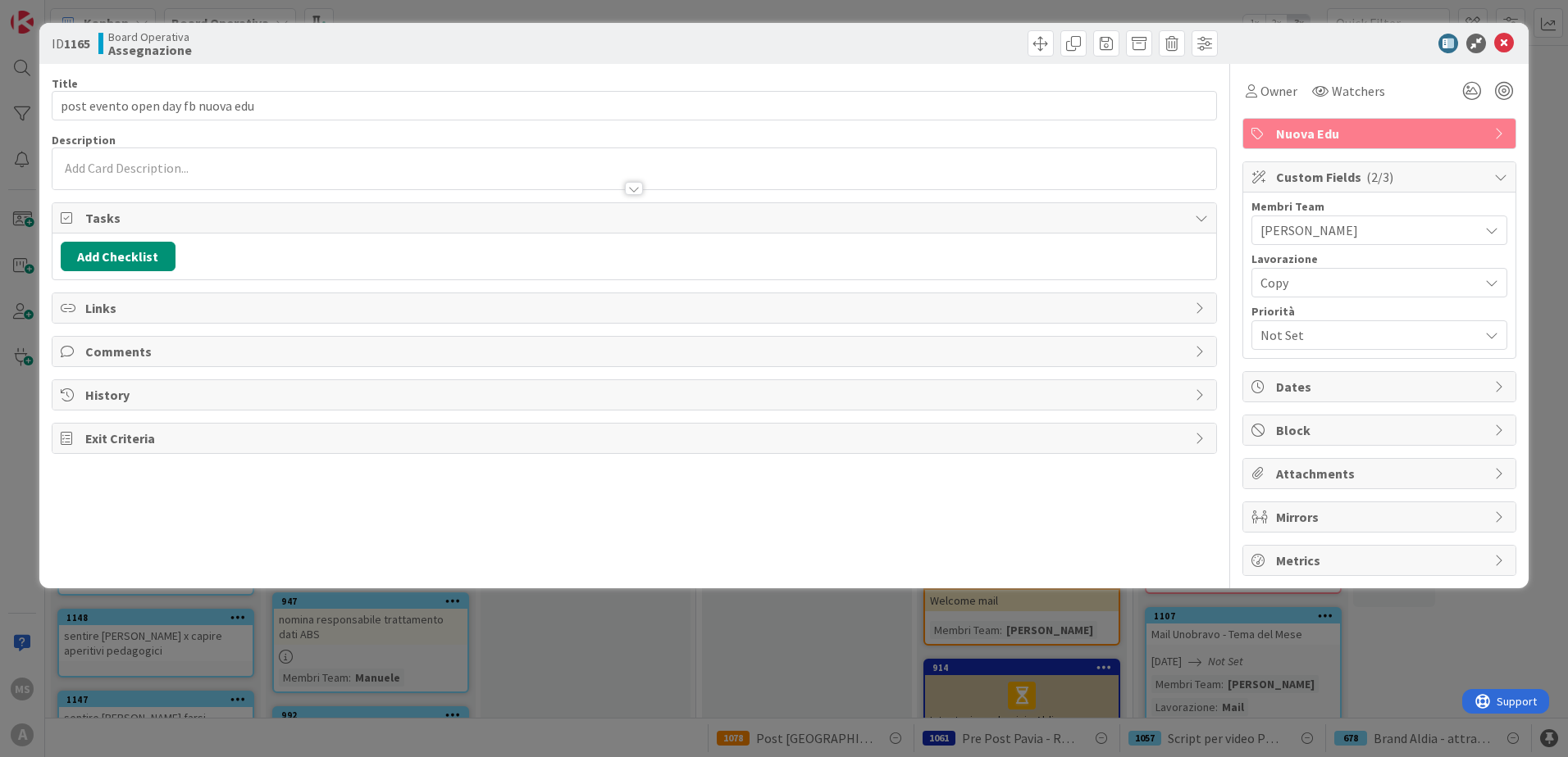
click at [814, 223] on span "[PERSON_NAME]" at bounding box center [1370, 229] width 218 height 19
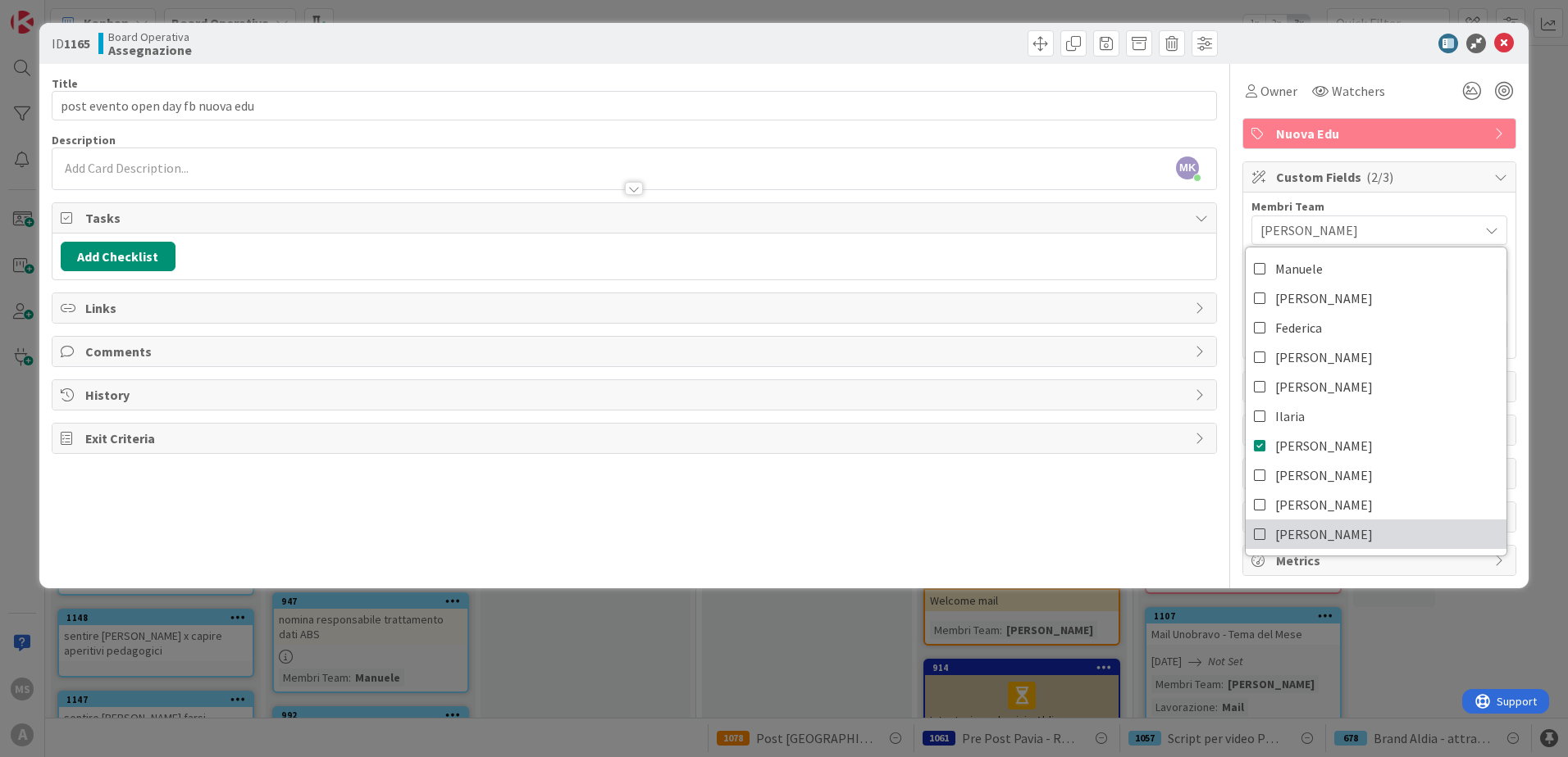
click at [814, 536] on icon at bounding box center [1260, 534] width 13 height 25
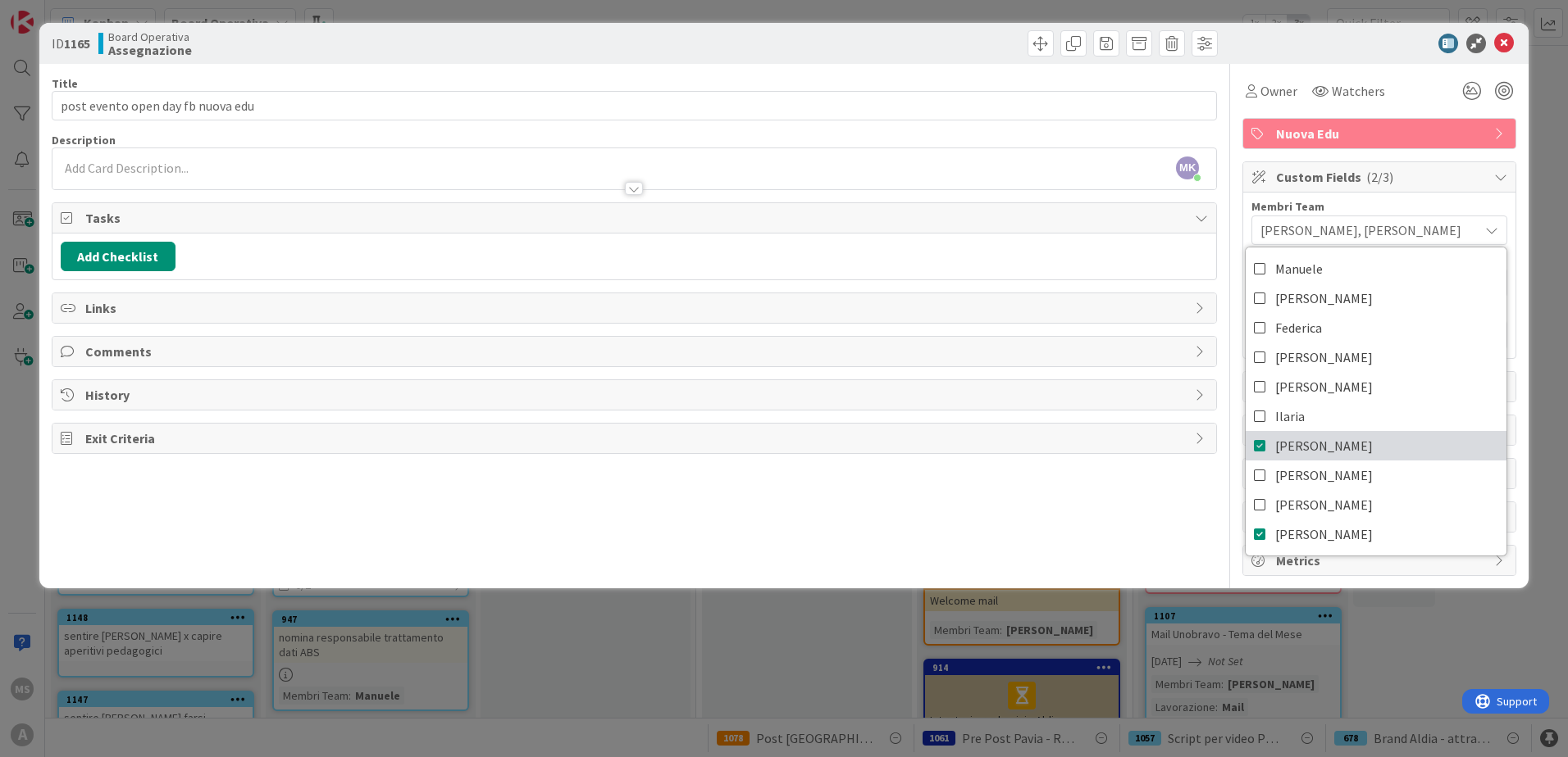
click at [814, 449] on icon at bounding box center [1260, 446] width 13 height 25
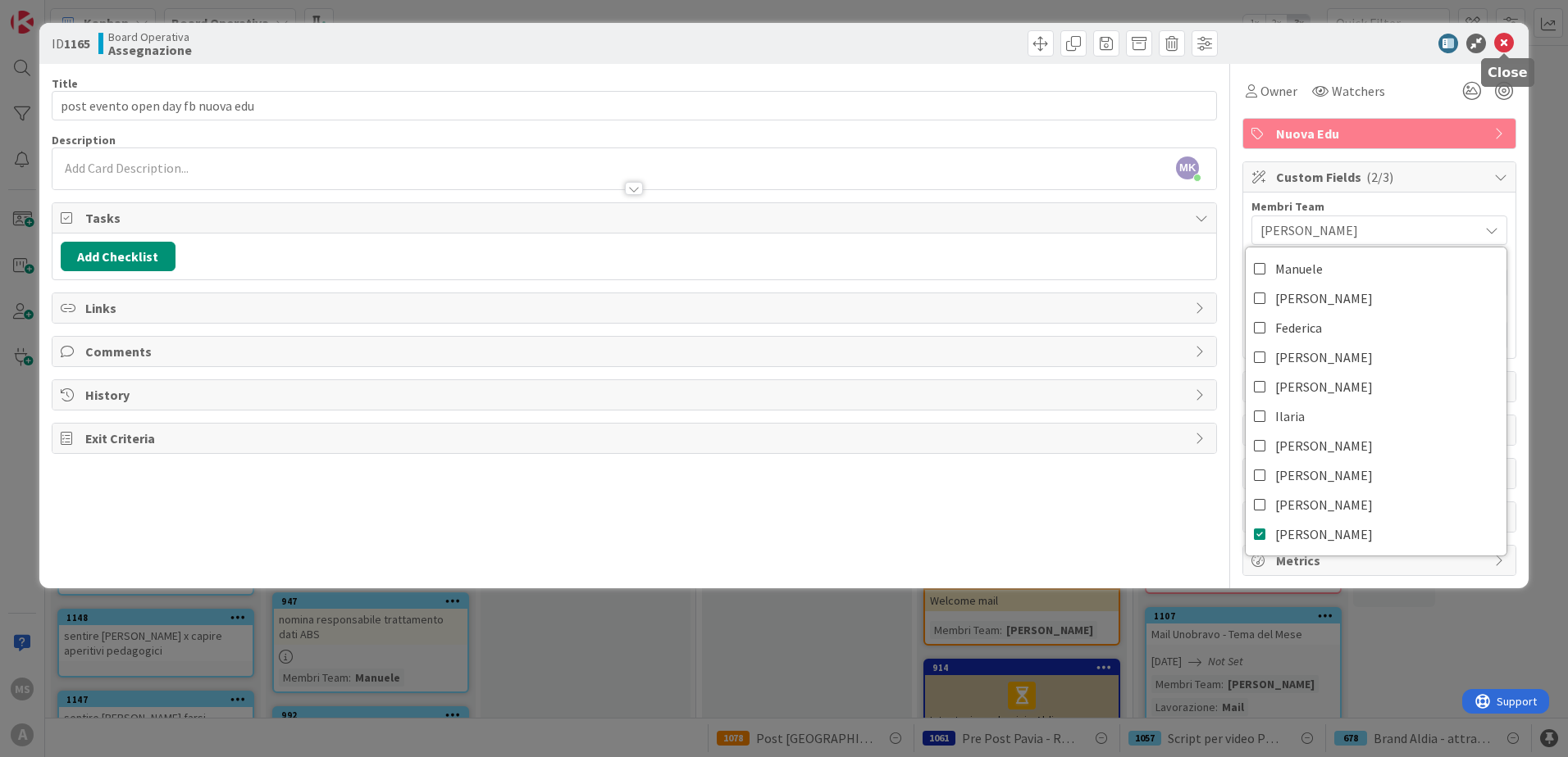
click at [814, 38] on icon at bounding box center [1504, 43] width 19 height 19
